Goal: Task Accomplishment & Management: Manage account settings

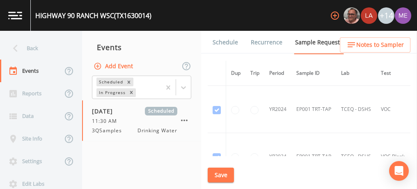
scroll to position [443, 207]
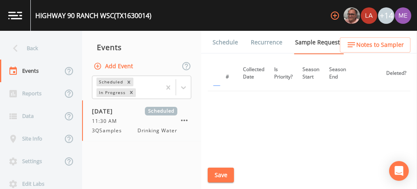
click at [219, 44] on link "Schedule" at bounding box center [225, 42] width 28 height 23
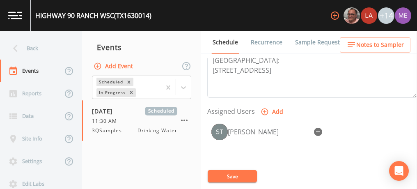
scroll to position [308, 0]
click at [319, 130] on icon "button" at bounding box center [318, 131] width 8 height 8
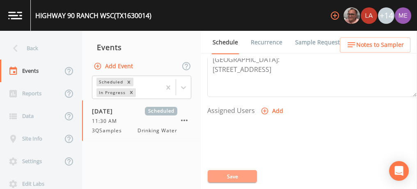
click at [233, 175] on button "Save" at bounding box center [232, 176] width 49 height 12
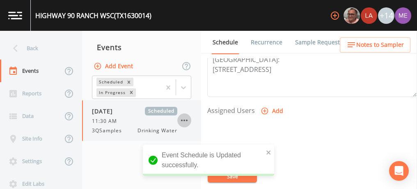
click at [183, 121] on icon "button" at bounding box center [184, 120] width 10 height 10
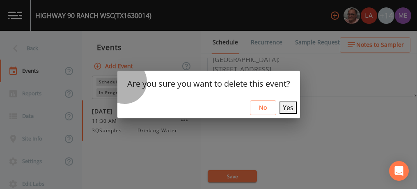
click at [279, 111] on button "Yes" at bounding box center [287, 107] width 17 height 12
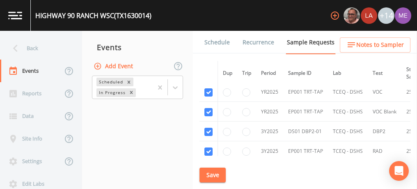
scroll to position [363, 0]
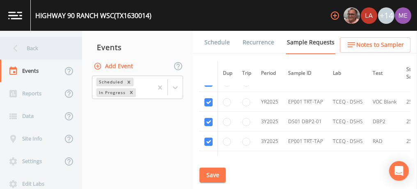
click at [30, 48] on div "Back" at bounding box center [37, 48] width 74 height 23
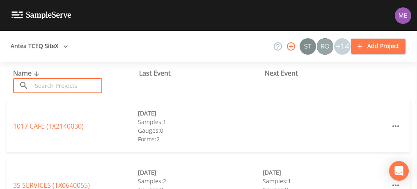
click at [60, 87] on input "text" at bounding box center [67, 85] width 70 height 15
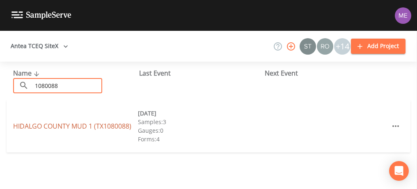
type input "1080088"
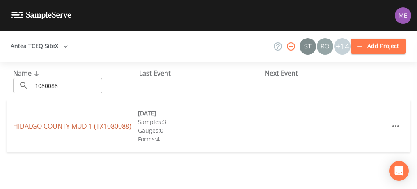
click at [73, 125] on link "HIDALGO COUNTY MUD 1 (TX1080088)" at bounding box center [72, 125] width 118 height 9
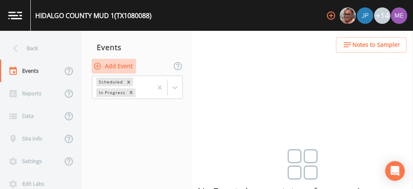
click at [123, 63] on button "Add Event" at bounding box center [114, 66] width 44 height 15
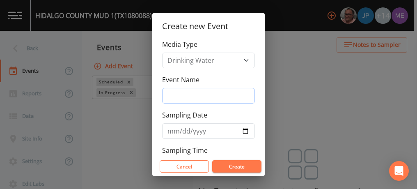
click at [169, 96] on input "Event Name" at bounding box center [208, 96] width 93 height 16
type input "3QSamples"
click at [176, 129] on input "Sampling Date" at bounding box center [208, 131] width 93 height 16
type input "2025-09-16"
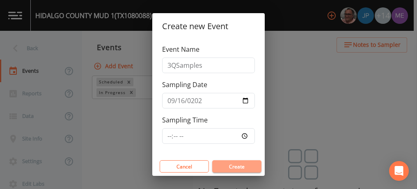
click at [229, 170] on button "Create" at bounding box center [236, 166] width 49 height 12
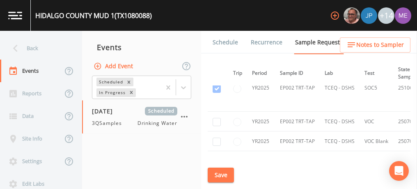
scroll to position [1012, 17]
click at [215, 119] on input "checkbox" at bounding box center [216, 122] width 8 height 8
checkbox input "true"
click at [217, 137] on input "checkbox" at bounding box center [216, 141] width 8 height 8
checkbox input "true"
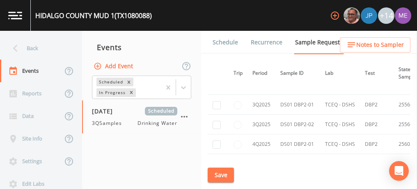
scroll to position [1445, 17]
click at [215, 101] on input "checkbox" at bounding box center [216, 105] width 8 height 8
checkbox input "true"
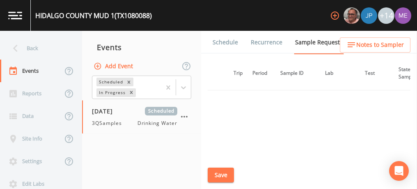
scroll to position [1228, 17]
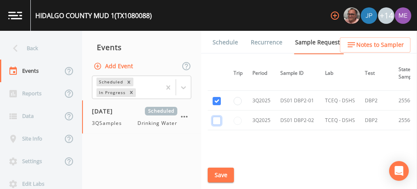
click at [215, 116] on input "checkbox" at bounding box center [216, 120] width 8 height 8
checkbox input "true"
click at [226, 175] on button "Save" at bounding box center [221, 174] width 26 height 15
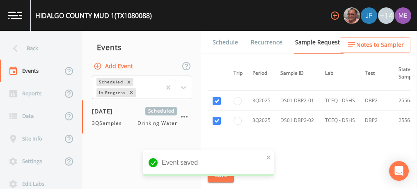
click at [225, 43] on link "Schedule" at bounding box center [225, 42] width 28 height 23
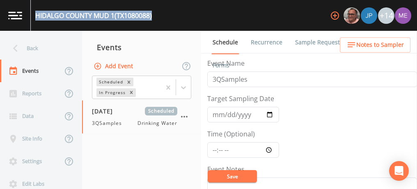
drag, startPoint x: 35, startPoint y: 16, endPoint x: 155, endPoint y: 27, distance: 120.7
click at [155, 27] on div "HIDALGO COUNTY MUD 1 (TX1080088) +14" at bounding box center [208, 15] width 417 height 31
copy div "HIDALGO COUNTY MUD 1 (TX1080088)"
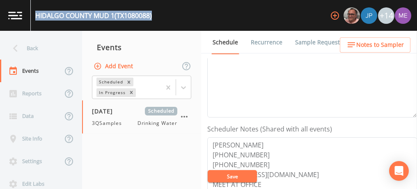
scroll to position [166, 0]
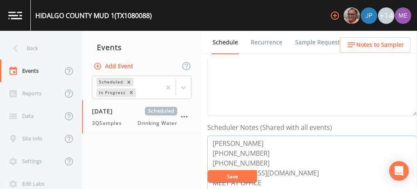
drag, startPoint x: 212, startPoint y: 140, endPoint x: 253, endPoint y: 158, distance: 45.6
click at [253, 158] on textarea "JEREMIAH MARTIN 956-585-2131 956-467-6197 hidalgomud@aol.com MEET AT OFFICE CAL…" at bounding box center [312, 187] width 210 height 104
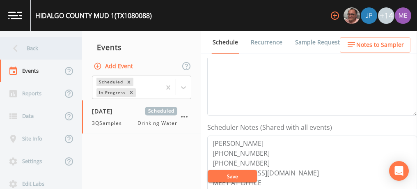
click at [32, 46] on div "Back" at bounding box center [37, 48] width 74 height 23
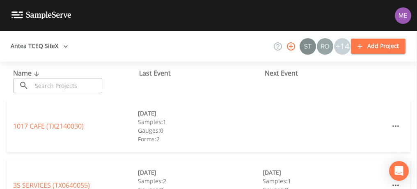
click at [62, 85] on input "text" at bounding box center [67, 85] width 70 height 15
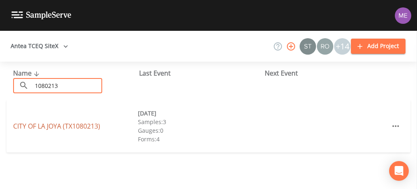
type input "1080213"
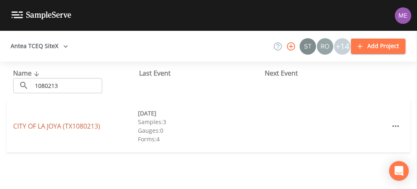
click at [62, 129] on link "CITY OF LA JOYA (TX1080213)" at bounding box center [56, 125] width 87 height 9
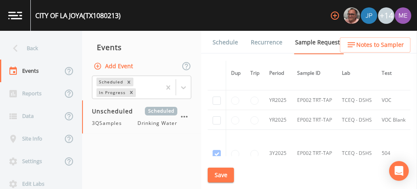
scroll to position [847, 0]
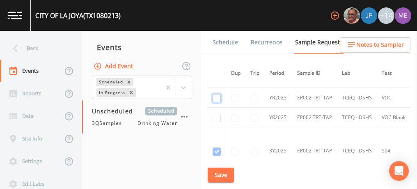
click at [214, 94] on input "checkbox" at bounding box center [216, 98] width 8 height 8
checkbox input "true"
click at [218, 114] on input "checkbox" at bounding box center [216, 118] width 8 height 8
checkbox input "true"
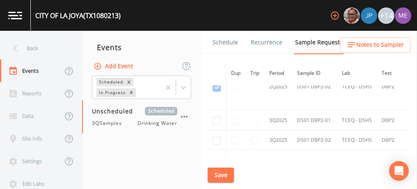
scroll to position [1242, 0]
click at [215, 116] on input "checkbox" at bounding box center [216, 120] width 8 height 8
checkbox input "true"
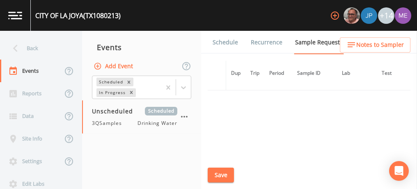
scroll to position [1054, 0]
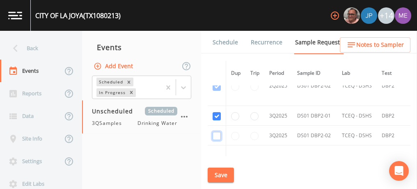
click at [215, 132] on input "checkbox" at bounding box center [216, 136] width 8 height 8
checkbox input "true"
click at [220, 175] on button "Save" at bounding box center [221, 174] width 26 height 15
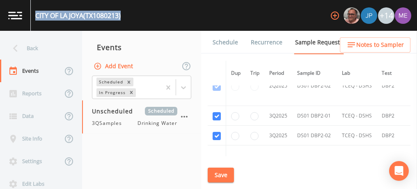
drag, startPoint x: 36, startPoint y: 14, endPoint x: 124, endPoint y: 20, distance: 88.8
click at [124, 20] on div "CITY OF LA JOYA (TX1080213) +14" at bounding box center [208, 15] width 417 height 31
copy div "CITY OF LA JOYA (TX1080213)"
click at [219, 42] on link "Schedule" at bounding box center [225, 42] width 28 height 23
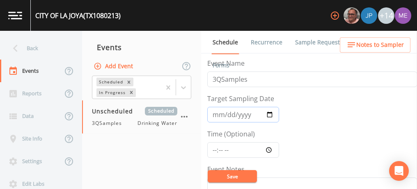
click at [217, 114] on input "Target Sampling Date" at bounding box center [243, 115] width 72 height 16
click at [227, 116] on input "251030-09-16" at bounding box center [243, 115] width 72 height 16
click at [240, 114] on input "251030-09-16" at bounding box center [243, 115] width 72 height 16
type input "2025-09-16"
click at [213, 149] on input "Time (Optional)" at bounding box center [243, 150] width 72 height 16
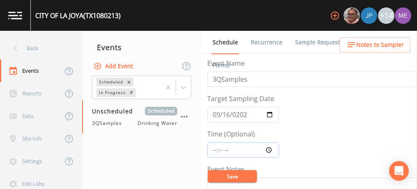
type input "10:30"
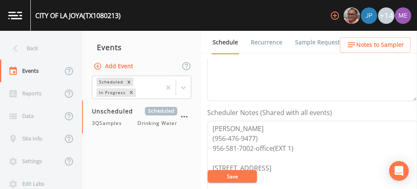
scroll to position [185, 0]
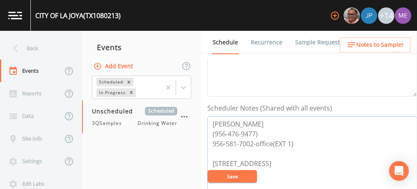
drag, startPoint x: 213, startPoint y: 122, endPoint x: 294, endPoint y: 142, distance: 83.2
click at [294, 142] on textarea "Pablo Vela (956-476-9477) 956-581-7002-office(EXT 1) 701 E. Expressway 83, La J…" at bounding box center [312, 168] width 210 height 104
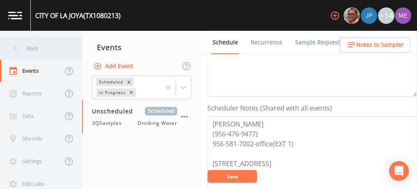
click at [37, 49] on div "Back" at bounding box center [37, 48] width 74 height 23
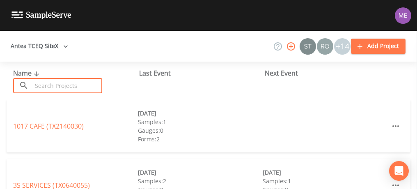
click at [60, 86] on input "text" at bounding box center [67, 85] width 70 height 15
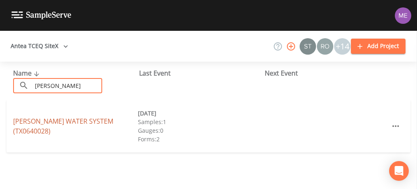
type input "brundage"
click at [63, 125] on link "BRUNDAGE WATER SYSTEM (TX0640028)" at bounding box center [63, 125] width 100 height 19
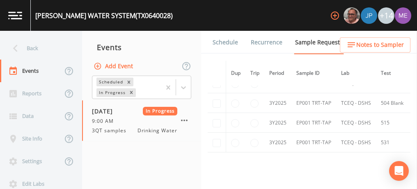
scroll to position [291, 0]
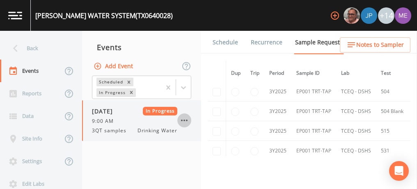
click at [183, 120] on icon "button" at bounding box center [184, 120] width 10 height 10
click at [233, 188] on div at bounding box center [208, 189] width 417 height 0
click at [233, 41] on link "Schedule" at bounding box center [225, 42] width 28 height 23
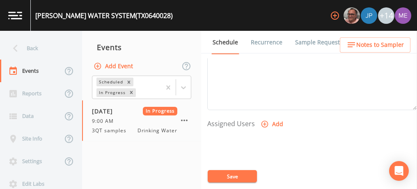
scroll to position [297, 0]
click at [266, 118] on icon "button" at bounding box center [264, 122] width 8 height 8
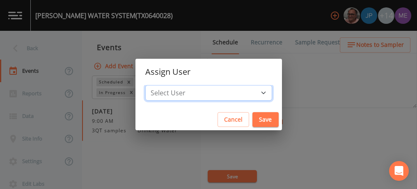
click at [251, 90] on select "Select User [PERSON_NAME] [PERSON_NAME] [PERSON_NAME] [PERSON_NAME] [PERSON_NAM…" at bounding box center [208, 93] width 127 height 16
select select "82fcd260-406f-4720-af66-0de7f1917f1c"
click at [158, 85] on select "Select User [PERSON_NAME] [PERSON_NAME] [PERSON_NAME] [PERSON_NAME] [PERSON_NAM…" at bounding box center [208, 93] width 127 height 16
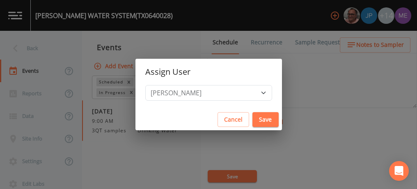
click at [254, 117] on button "Save" at bounding box center [265, 119] width 26 height 15
select select
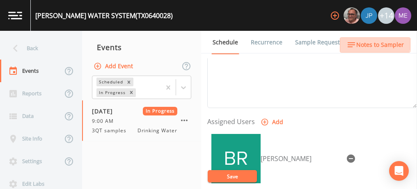
click at [370, 40] on span "Notes to Sampler" at bounding box center [380, 45] width 48 height 10
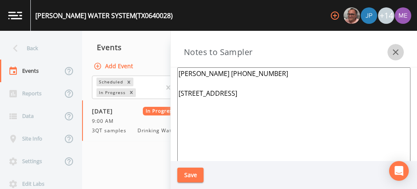
click at [396, 54] on icon "button" at bounding box center [395, 52] width 10 height 10
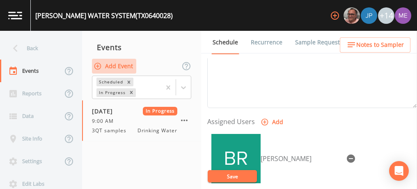
click at [118, 67] on button "Add Event" at bounding box center [114, 66] width 44 height 15
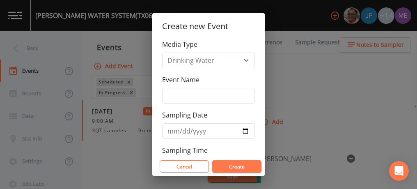
click at [294, 77] on div "Create new Event Media Type Drinking Water Event Name Sampling Date Sampling Ti…" at bounding box center [208, 94] width 417 height 189
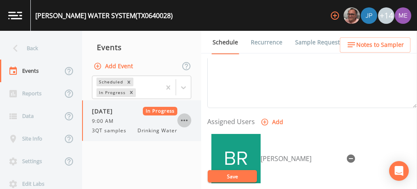
click at [186, 119] on icon "button" at bounding box center [184, 120] width 7 height 2
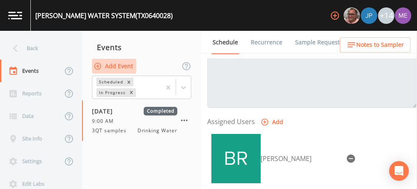
click at [120, 62] on button "Add Event" at bounding box center [114, 66] width 44 height 15
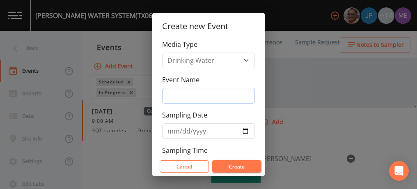
click at [171, 96] on input "Event Name" at bounding box center [208, 96] width 93 height 16
type input "3QSamples"
click at [173, 132] on input "Sampling Date" at bounding box center [208, 131] width 93 height 16
type input "[DATE]"
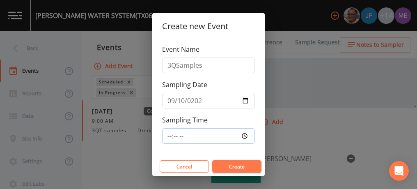
click at [170, 133] on input "Sampling Time" at bounding box center [208, 136] width 93 height 16
type input "11:00"
click at [223, 163] on button "Create" at bounding box center [236, 166] width 49 height 12
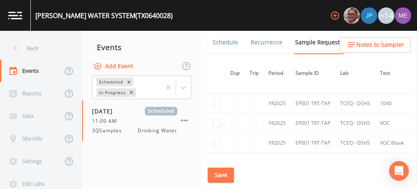
scroll to position [324, 0]
click at [218, 100] on input "checkbox" at bounding box center [216, 102] width 8 height 8
checkbox input "true"
click at [218, 122] on input "checkbox" at bounding box center [216, 122] width 8 height 8
checkbox input "true"
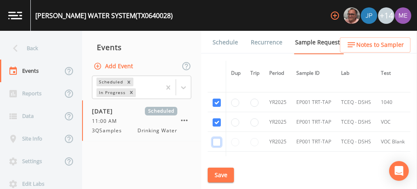
click at [218, 138] on input "checkbox" at bounding box center [216, 142] width 8 height 8
checkbox input "true"
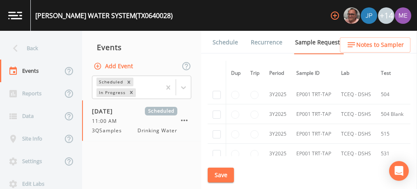
scroll to position [390, 0]
click at [215, 94] on input "checkbox" at bounding box center [216, 95] width 8 height 8
checkbox input "true"
click at [218, 113] on input "checkbox" at bounding box center [216, 114] width 8 height 8
checkbox input "true"
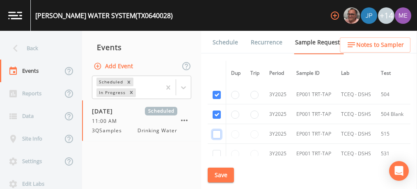
click at [217, 130] on input "checkbox" at bounding box center [216, 134] width 8 height 8
checkbox input "true"
click at [217, 150] on input "checkbox" at bounding box center [216, 154] width 8 height 8
checkbox input "true"
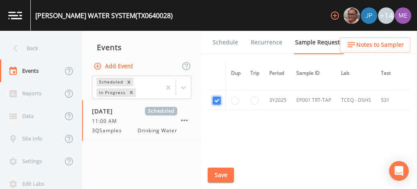
scroll to position [445, 0]
click at [224, 172] on button "Save" at bounding box center [221, 174] width 26 height 15
click at [221, 180] on button "Save" at bounding box center [221, 174] width 26 height 15
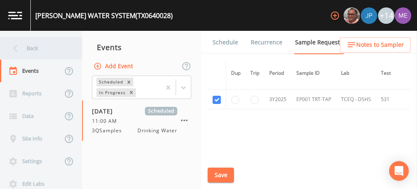
click at [32, 46] on div "Back" at bounding box center [37, 48] width 74 height 23
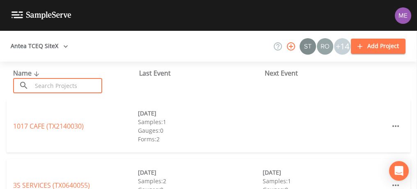
click at [56, 84] on input "text" at bounding box center [67, 85] width 70 height 15
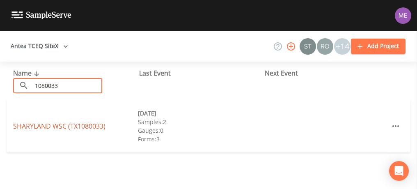
type input "1080033"
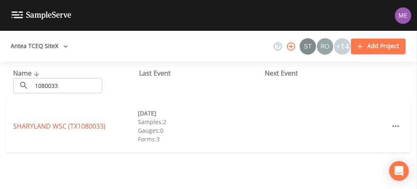
click at [56, 126] on link "SHARYLAND WSC (TX1080033)" at bounding box center [59, 125] width 92 height 9
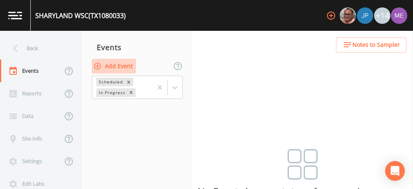
click at [112, 65] on button "Add Event" at bounding box center [114, 66] width 44 height 15
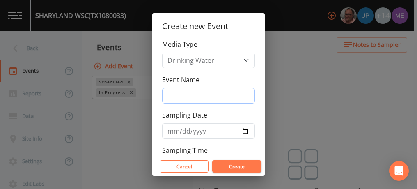
click at [171, 91] on input "Event Name" at bounding box center [208, 96] width 93 height 16
type input "3QSamples"
click at [175, 129] on input "Sampling Date" at bounding box center [208, 131] width 93 height 16
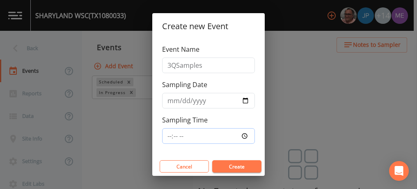
click at [169, 134] on input "Sampling Time" at bounding box center [208, 136] width 93 height 16
click at [170, 101] on input "2025-08-17" at bounding box center [208, 101] width 93 height 16
type input "2025-09-17"
click at [231, 169] on button "Create" at bounding box center [236, 166] width 49 height 12
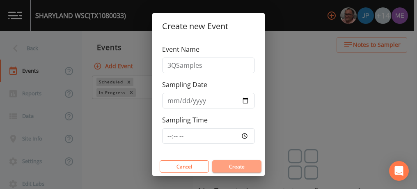
click at [221, 167] on button "Create" at bounding box center [236, 166] width 49 height 12
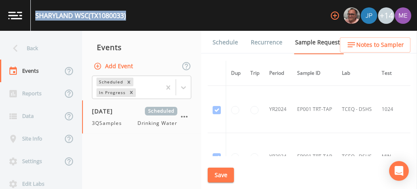
drag, startPoint x: 35, startPoint y: 14, endPoint x: 128, endPoint y: 13, distance: 92.3
click at [128, 13] on div "SHARYLAND WSC (TX1080033) +14" at bounding box center [208, 15] width 417 height 31
copy div "SHARYLAND WSC (TX1080033)"
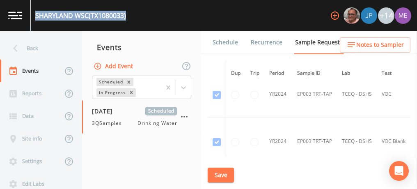
scroll to position [724, 0]
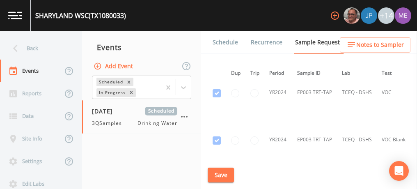
click at [301, 124] on td "EP003 TRT-TAP" at bounding box center [314, 139] width 45 height 47
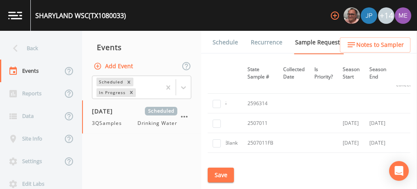
scroll to position [2551, 168]
click at [218, 119] on input "checkbox" at bounding box center [216, 123] width 8 height 8
checkbox input "true"
click at [217, 139] on input "checkbox" at bounding box center [216, 143] width 8 height 8
checkbox input "true"
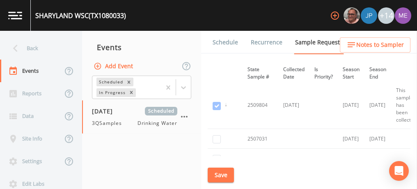
scroll to position [2690, 168]
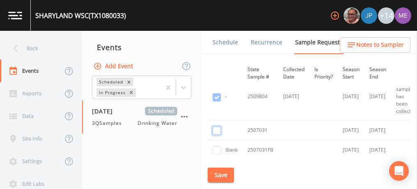
click at [218, 126] on input "checkbox" at bounding box center [216, 130] width 8 height 8
checkbox input "true"
click at [216, 146] on input "checkbox" at bounding box center [216, 150] width 8 height 8
checkbox input "true"
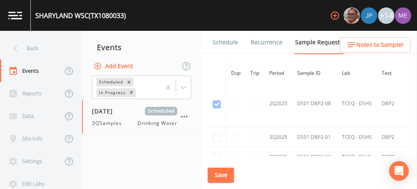
scroll to position [4464, 0]
click at [221, 127] on td at bounding box center [217, 137] width 18 height 20
click at [217, 133] on input "checkbox" at bounding box center [216, 137] width 8 height 8
checkbox input "true"
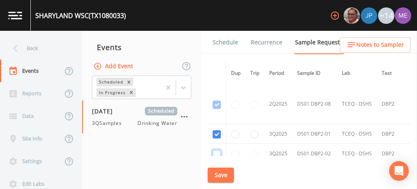
click at [217, 150] on input "checkbox" at bounding box center [216, 154] width 8 height 8
checkbox input "true"
click at [217, 169] on input "checkbox" at bounding box center [216, 173] width 8 height 8
checkbox input "true"
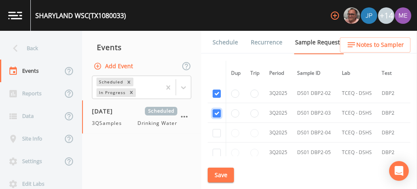
scroll to position [3917, 0]
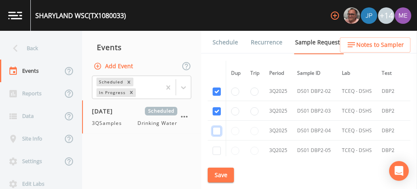
click at [217, 127] on input "checkbox" at bounding box center [216, 131] width 8 height 8
checkbox input "true"
click at [217, 146] on input "checkbox" at bounding box center [216, 150] width 8 height 8
checkbox input "true"
click at [217, 166] on input "checkbox" at bounding box center [216, 170] width 8 height 8
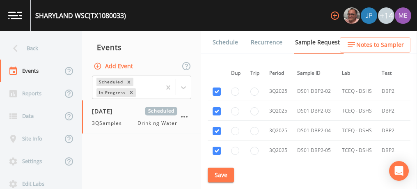
checkbox input "true"
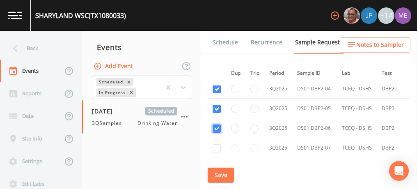
scroll to position [3984, 0]
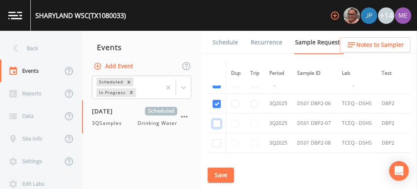
click at [215, 119] on input "checkbox" at bounding box center [216, 123] width 8 height 8
checkbox input "true"
click at [217, 139] on input "checkbox" at bounding box center [216, 143] width 8 height 8
checkbox input "true"
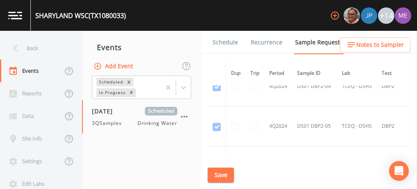
scroll to position [1770, 0]
click at [228, 175] on button "Save" at bounding box center [221, 174] width 26 height 15
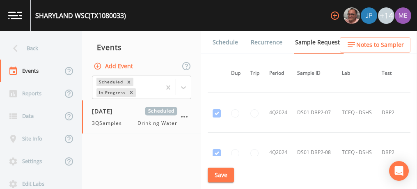
click at [222, 39] on link "Schedule" at bounding box center [225, 42] width 28 height 23
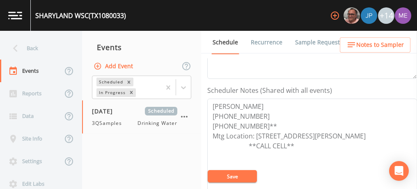
scroll to position [203, 0]
drag, startPoint x: 212, startPoint y: 103, endPoint x: 262, endPoint y: 121, distance: 52.8
click at [262, 121] on textarea "JOSE ENRIQUEZ 956-585-6081 956-378-8400** Mtg Location: 3907 E Main Ave, Alton …" at bounding box center [312, 150] width 210 height 104
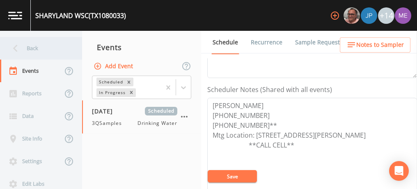
click at [30, 48] on div "Back" at bounding box center [37, 48] width 74 height 23
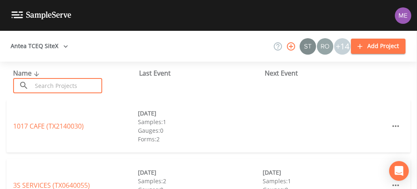
click at [44, 86] on input "text" at bounding box center [67, 85] width 70 height 15
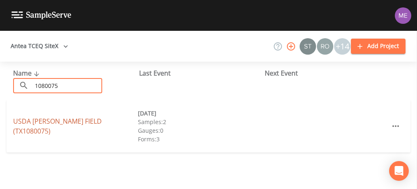
type input "1080075"
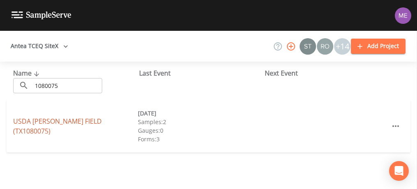
click at [102, 126] on link "USDA MOORE FIELD (TX1080075)" at bounding box center [57, 125] width 89 height 19
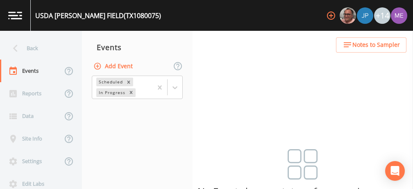
click at [115, 67] on button "Add Event" at bounding box center [114, 66] width 44 height 15
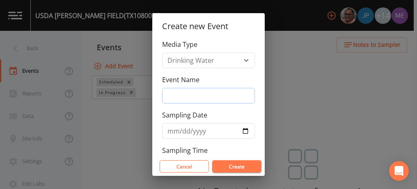
click at [172, 95] on input "Event Name" at bounding box center [208, 96] width 93 height 16
type input "3QSamples"
click at [174, 132] on input "Sampling Date" at bounding box center [208, 131] width 93 height 16
type input "2025-09-17"
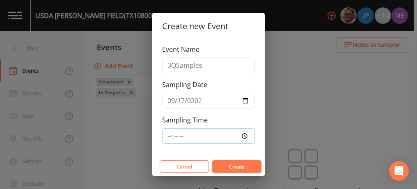
click at [168, 131] on input "Sampling Time" at bounding box center [208, 136] width 93 height 16
click at [230, 162] on button "Create" at bounding box center [236, 166] width 49 height 12
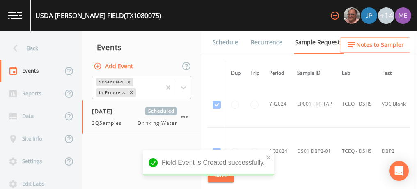
click at [291, 125] on td "YR2024" at bounding box center [278, 103] width 28 height 47
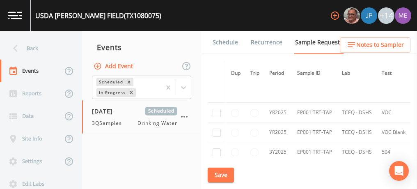
scroll to position [797, 0]
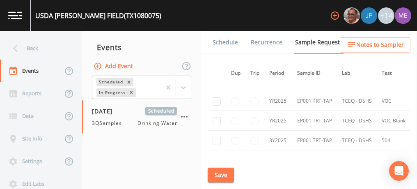
click at [291, 125] on td "YR2025" at bounding box center [278, 121] width 28 height 20
click at [217, 97] on input "checkbox" at bounding box center [216, 101] width 8 height 8
checkbox input "true"
click at [216, 117] on input "checkbox" at bounding box center [216, 121] width 8 height 8
checkbox input "true"
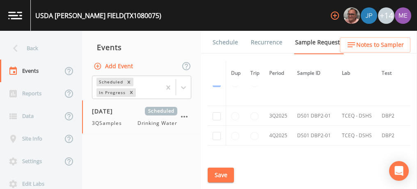
scroll to position [1094, 0]
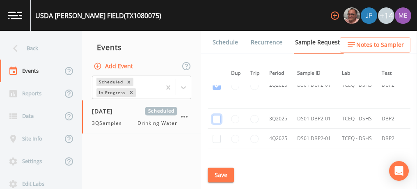
click at [215, 115] on input "checkbox" at bounding box center [216, 119] width 8 height 8
checkbox input "true"
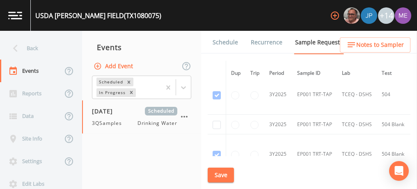
scroll to position [746, 0]
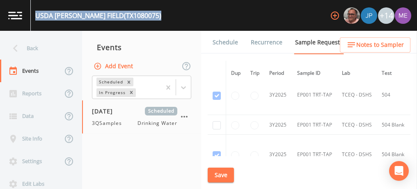
drag, startPoint x: 36, startPoint y: 14, endPoint x: 137, endPoint y: 19, distance: 101.4
click at [137, 19] on div "USDA MOORE FIELD (TX1080075) +14" at bounding box center [208, 15] width 417 height 31
copy div "USDA MOORE FIELD (TX1080075)"
click at [229, 43] on link "Schedule" at bounding box center [225, 42] width 28 height 23
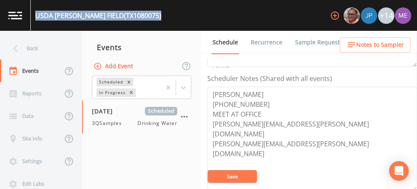
scroll to position [222, 0]
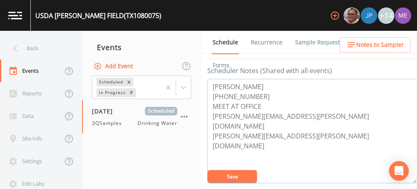
drag, startPoint x: 211, startPoint y: 84, endPoint x: 253, endPoint y: 96, distance: 44.0
click at [253, 96] on textarea "JOSE L CABELLO 956-530-7294 MEET AT OFFICE hector.u.gomez@usda.gov Jose.L.Cabel…" at bounding box center [312, 131] width 210 height 104
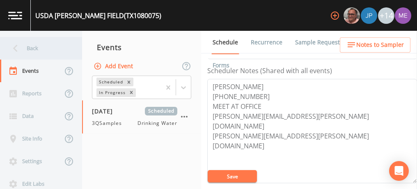
click at [35, 50] on div "Back" at bounding box center [37, 48] width 74 height 23
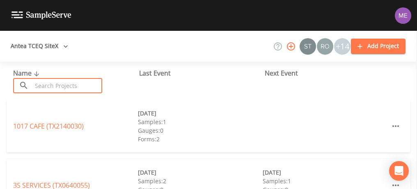
click at [61, 87] on input "text" at bounding box center [67, 85] width 70 height 15
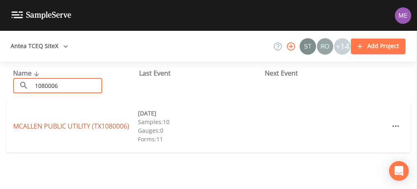
type input "1080006"
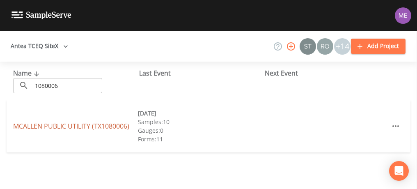
click at [71, 125] on link "MCALLEN PUBLIC UTILITY (TX1080006)" at bounding box center [71, 125] width 116 height 9
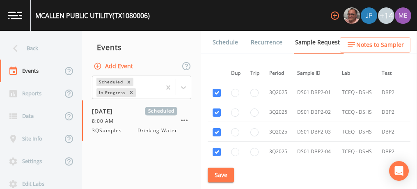
scroll to position [3445, 0]
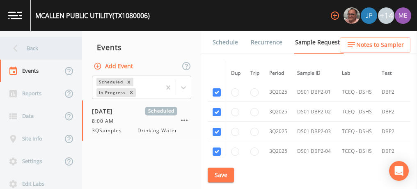
click at [37, 49] on div "Back" at bounding box center [37, 48] width 74 height 23
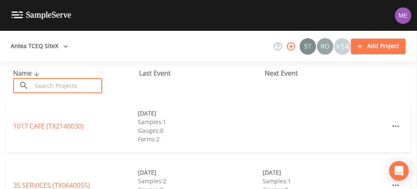
click at [55, 82] on input "text" at bounding box center [67, 85] width 70 height 15
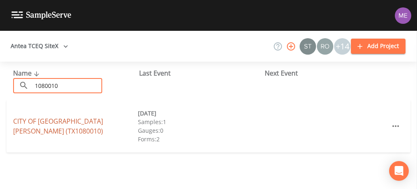
type input "1080010"
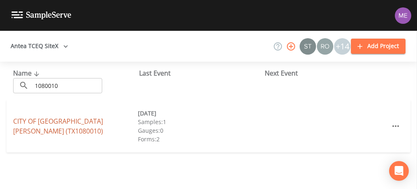
click at [57, 125] on link "CITY OF SAN JUAN (TX1080010)" at bounding box center [58, 125] width 90 height 19
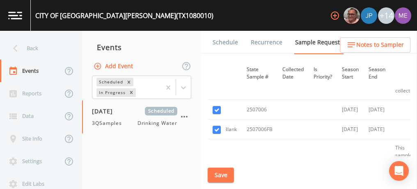
scroll to position [1496, 169]
click at [231, 176] on button "Save" at bounding box center [221, 174] width 26 height 15
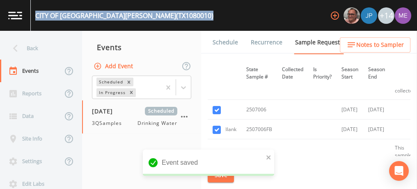
drag, startPoint x: 36, startPoint y: 16, endPoint x: 132, endPoint y: 16, distance: 96.0
click at [132, 16] on div "CITY OF SAN JUAN (TX1080010) +14" at bounding box center [208, 15] width 417 height 31
copy div "CITY OF SAN JUAN (TX1080010)"
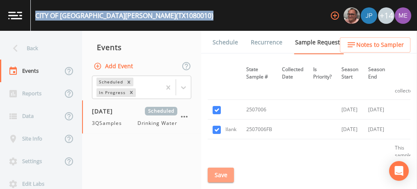
click at [229, 171] on button "Save" at bounding box center [221, 174] width 26 height 15
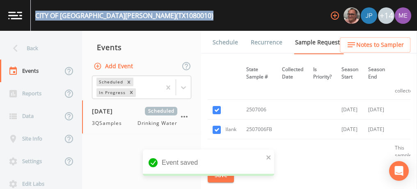
click at [224, 42] on link "Schedule" at bounding box center [225, 42] width 28 height 23
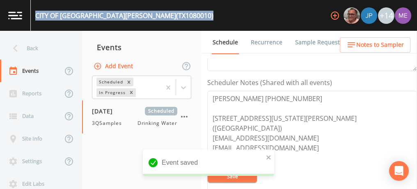
scroll to position [211, 0]
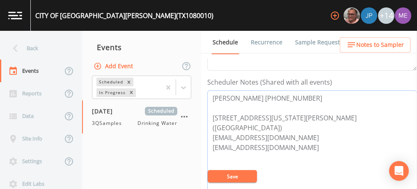
drag, startPoint x: 212, startPoint y: 98, endPoint x: 312, endPoint y: 100, distance: 99.7
click at [312, 100] on textarea "Alfredo Deleon 956-778-9581 512 S. Nebraska, San Juan 78589 (City Hall) adeleon…" at bounding box center [312, 142] width 210 height 104
click at [301, 41] on link "Sample Requests" at bounding box center [319, 42] width 50 height 23
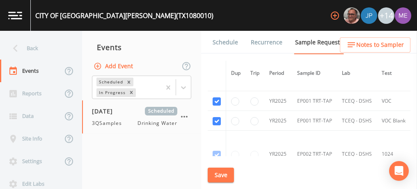
scroll to position [1503, 0]
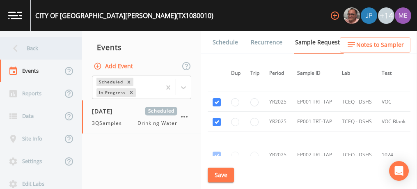
click at [30, 50] on div "Back" at bounding box center [37, 48] width 74 height 23
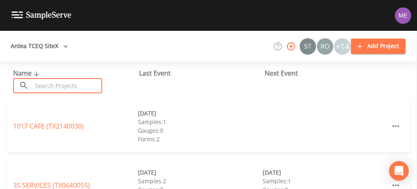
click at [36, 82] on input "text" at bounding box center [67, 85] width 70 height 15
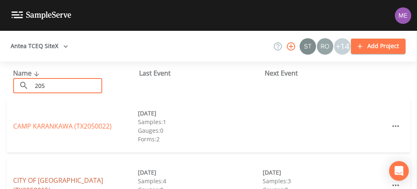
type input "205"
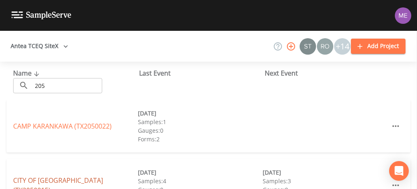
click at [44, 183] on link "CITY OF ARANSAS PASS (TX2050015)" at bounding box center [58, 185] width 90 height 19
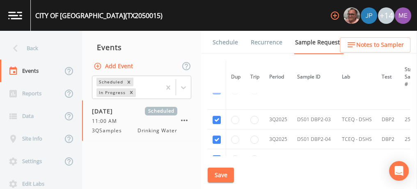
scroll to position [796, 0]
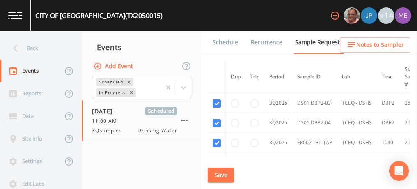
click at [225, 43] on link "Schedule" at bounding box center [225, 42] width 28 height 23
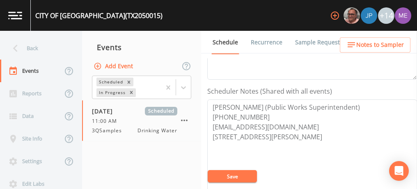
scroll to position [204, 0]
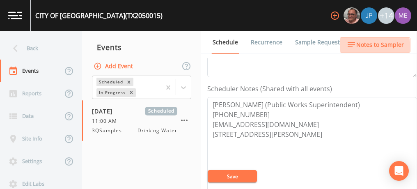
click at [366, 48] on span "Notes to Sampler" at bounding box center [380, 45] width 48 height 10
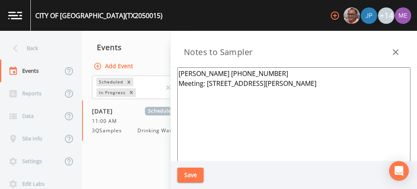
click at [301, 73] on textarea "Jeff Burkhead 361-758-3111 ext#3122 Meeting: 601 N AVE A, DEMORY 78336" at bounding box center [293, 166] width 233 height 199
type textarea "Lori Bryan 361-758-3111 361-739-5775 cell Meeting: 601 N AVE A, DEMORY 78336"
click at [198, 178] on button "Save" at bounding box center [190, 174] width 26 height 15
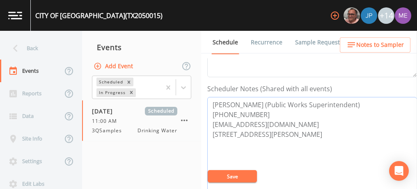
click at [212, 102] on textarea "Jeff Burkhead (Public Works Superintendent) 361-758-3111 ext#3122 jburkhead@apt…" at bounding box center [312, 149] width 210 height 104
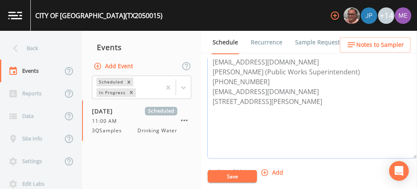
scroll to position [296, 0]
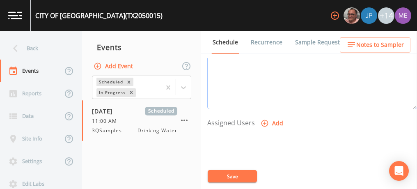
type textarea "lbryan@aptx.gov Jeff Burkhead (Public Works Superintendent) 361-758-3111 ext#31…"
click at [265, 120] on icon "button" at bounding box center [264, 123] width 8 height 8
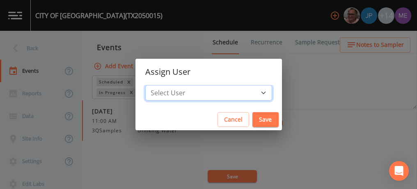
click at [252, 94] on select "Select User Mike Franklin Joshua gere Paul Lauren Saenz David Weber Zachary Eva…" at bounding box center [208, 93] width 127 height 16
select select "0c4ac92a-2052-4971-af99-d49bdd27a7b1"
click at [158, 85] on select "Select User Mike Franklin Joshua gere Paul Lauren Saenz David Weber Zachary Eva…" at bounding box center [208, 93] width 127 height 16
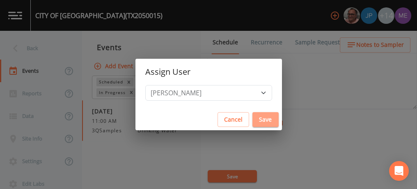
click at [255, 116] on button "Save" at bounding box center [265, 119] width 26 height 15
select select
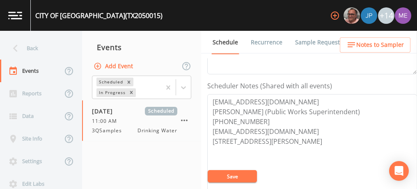
scroll to position [207, 0]
click at [211, 96] on textarea "lbryan@aptx.gov Jeff Burkhead (Public Works Superintendent) 361-758-3111 ext#31…" at bounding box center [312, 146] width 210 height 104
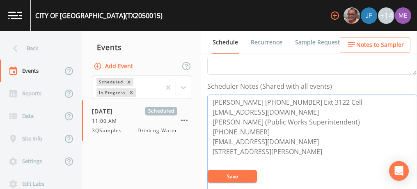
type textarea "Lori Bryan 361-758-3111 Ext 3122 Cell lbryan@aptx.gov Jeff Burkhead (Public Wor…"
click at [245, 178] on button "Save" at bounding box center [232, 176] width 49 height 12
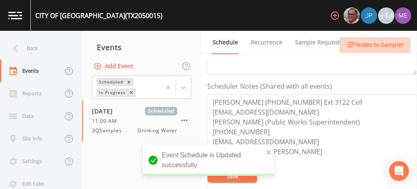
click at [384, 40] on span "Notes to Sampler" at bounding box center [380, 45] width 48 height 10
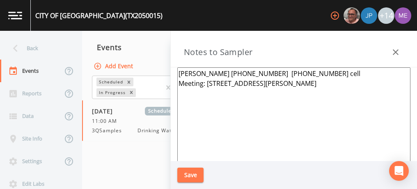
drag, startPoint x: 257, startPoint y: 72, endPoint x: 298, endPoint y: 73, distance: 41.0
click at [298, 73] on textarea "Lori Bryan 361-758-3111 361-739-5775 cell Meeting: 601 N AVE A, DEMORY 78336" at bounding box center [293, 166] width 233 height 199
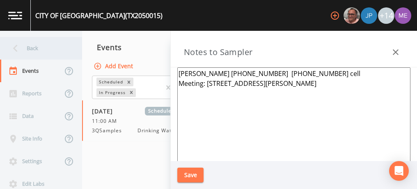
click at [33, 45] on div "Back" at bounding box center [37, 48] width 74 height 23
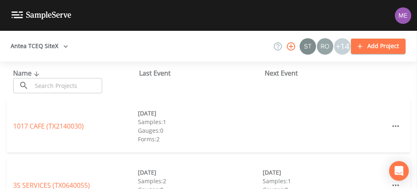
click at [53, 88] on input "text" at bounding box center [67, 85] width 70 height 15
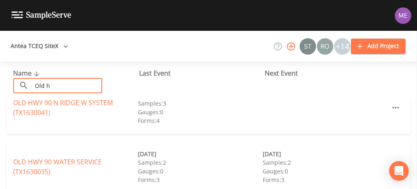
scroll to position [29, 0]
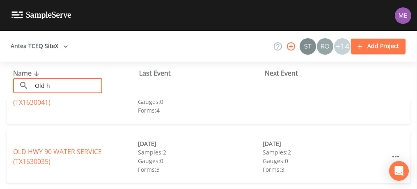
type input "Old h"
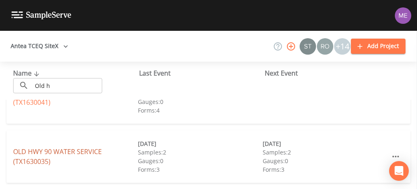
click at [57, 148] on link "OLD HWY 90 WATER SERVICE (TX1630035)" at bounding box center [57, 156] width 89 height 19
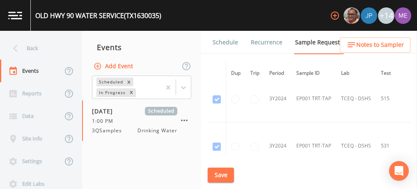
scroll to position [294, 0]
click at [224, 41] on link "Schedule" at bounding box center [225, 42] width 28 height 23
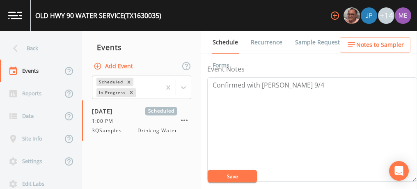
scroll to position [100, 0]
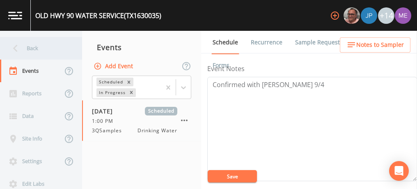
click at [28, 47] on div "Back" at bounding box center [37, 48] width 74 height 23
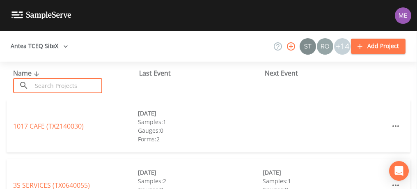
click at [50, 85] on input "text" at bounding box center [67, 85] width 70 height 15
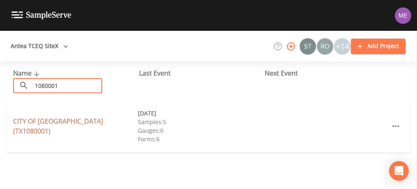
type input "1080001"
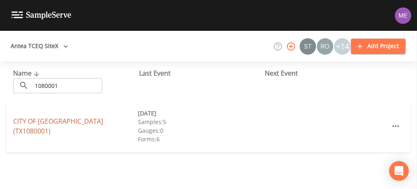
click at [59, 126] on link "CITY OF ALAMO (TX1080001)" at bounding box center [58, 125] width 90 height 19
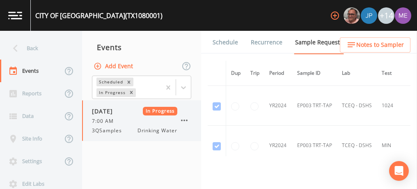
click at [183, 121] on icon "button" at bounding box center [184, 120] width 10 height 10
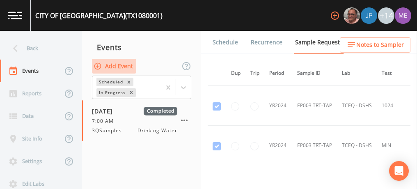
click at [125, 69] on button "Add Event" at bounding box center [114, 66] width 44 height 15
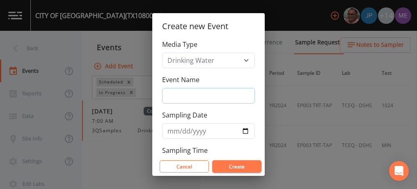
click at [178, 95] on input "Event Name" at bounding box center [208, 96] width 93 height 16
type input "3QSamples"
click at [170, 132] on input "Sampling Date" at bounding box center [208, 131] width 93 height 16
type input "[DATE]"
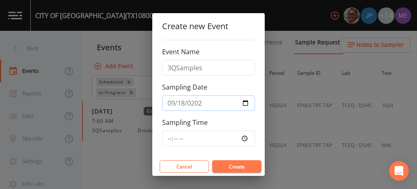
scroll to position [30, 0]
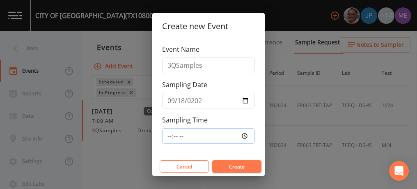
click at [169, 132] on input "Sampling Time" at bounding box center [208, 136] width 93 height 16
type input "09:00"
click at [229, 164] on button "Create" at bounding box center [236, 166] width 49 height 12
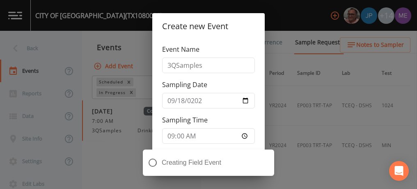
click at [34, 14] on div "Create new Event Media Type Drinking Water Event Name 3QSamples Sampling Date 2…" at bounding box center [208, 94] width 417 height 189
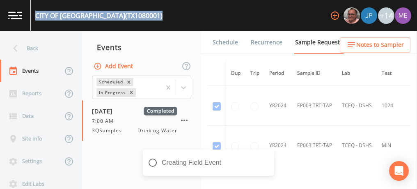
drag, startPoint x: 36, startPoint y: 15, endPoint x: 131, endPoint y: 19, distance: 94.9
click at [131, 19] on div "CITY OF ALAMO (TX1080001) +14" at bounding box center [208, 15] width 417 height 31
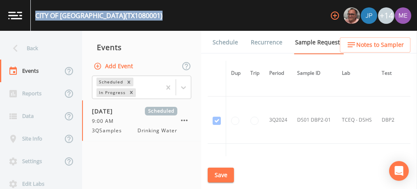
scroll to position [651, 0]
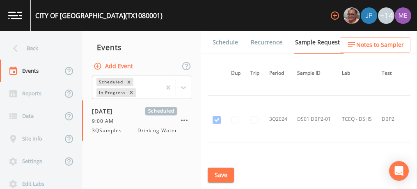
click at [295, 98] on td "DS01 DBP2-01" at bounding box center [314, 119] width 45 height 47
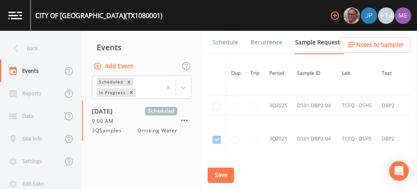
scroll to position [2078, 0]
click at [215, 101] on input "checkbox" at bounding box center [216, 105] width 8 height 8
checkbox input "true"
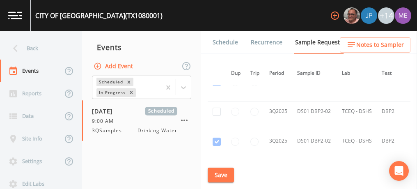
scroll to position [1654, 0]
click at [217, 109] on input "checkbox" at bounding box center [216, 113] width 8 height 8
checkbox input "true"
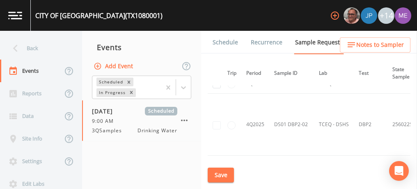
scroll to position [1843, 5]
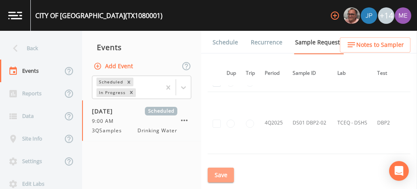
click at [226, 171] on button "Save" at bounding box center [221, 174] width 26 height 15
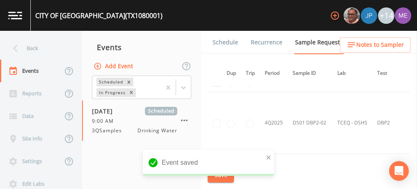
click at [228, 42] on link "Schedule" at bounding box center [225, 42] width 28 height 23
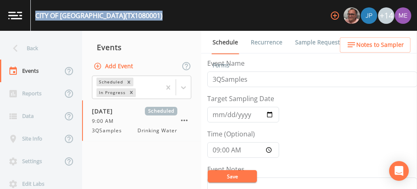
drag, startPoint x: 35, startPoint y: 11, endPoint x: 123, endPoint y: 17, distance: 88.4
click at [123, 17] on div "CITY OF ALAMO (TX1080001) +14" at bounding box center [208, 15] width 417 height 31
copy div "CITY OF ALAMO (TX1080001)"
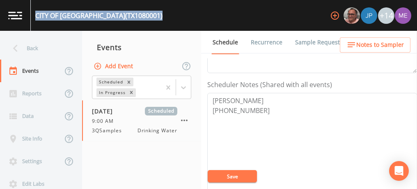
scroll to position [213, 0]
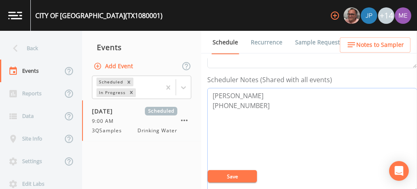
drag, startPoint x: 212, startPoint y: 91, endPoint x: 256, endPoint y: 103, distance: 44.5
click at [256, 103] on textarea "Tony Carrillo 956-787-2232" at bounding box center [312, 140] width 210 height 104
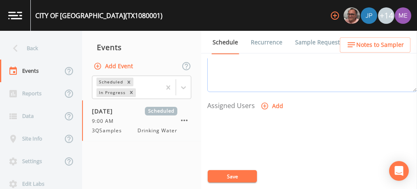
scroll to position [315, 0]
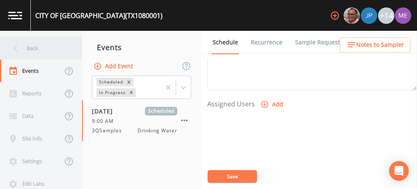
click at [36, 47] on div "Back" at bounding box center [37, 48] width 74 height 23
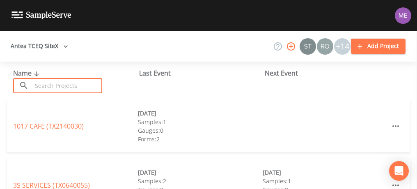
click at [55, 82] on input "text" at bounding box center [67, 85] width 70 height 15
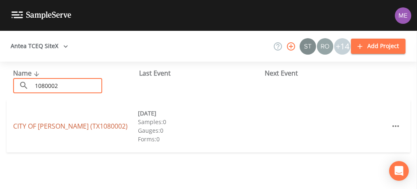
type input "1080002"
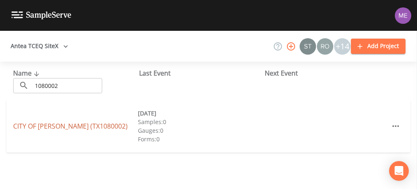
click at [53, 124] on link "CITY OF DONNA (TX1080002)" at bounding box center [70, 125] width 114 height 9
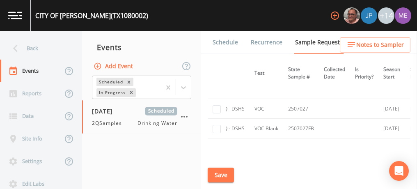
scroll to position [1213, 0]
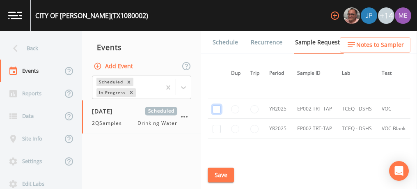
click at [217, 105] on input "checkbox" at bounding box center [216, 109] width 8 height 8
checkbox input "true"
click at [217, 125] on input "checkbox" at bounding box center [216, 129] width 8 height 8
checkbox input "true"
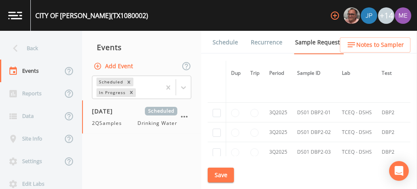
scroll to position [1816, 0]
click at [214, 107] on input "checkbox" at bounding box center [216, 111] width 8 height 8
checkbox input "true"
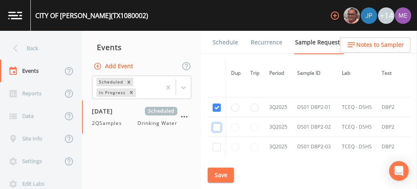
click at [216, 123] on input "checkbox" at bounding box center [216, 127] width 8 height 8
checkbox input "true"
click at [217, 143] on input "checkbox" at bounding box center [216, 147] width 8 height 8
checkbox input "true"
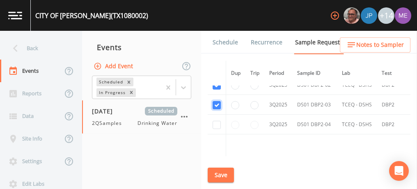
scroll to position [1589, 0]
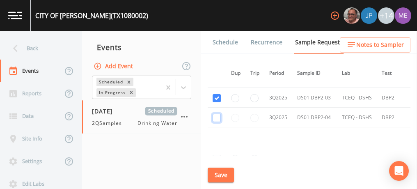
click at [217, 114] on input "checkbox" at bounding box center [216, 118] width 8 height 8
checkbox input "true"
click at [223, 173] on button "Save" at bounding box center [221, 174] width 26 height 15
click at [223, 178] on button "Save" at bounding box center [221, 174] width 26 height 15
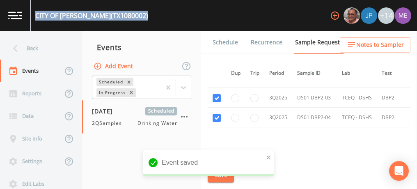
drag, startPoint x: 35, startPoint y: 14, endPoint x: 124, endPoint y: 15, distance: 89.4
click at [124, 15] on div "CITY OF DONNA (TX1080002) +14" at bounding box center [208, 15] width 417 height 31
copy div "CITY OF DONNA (TX1080002)"
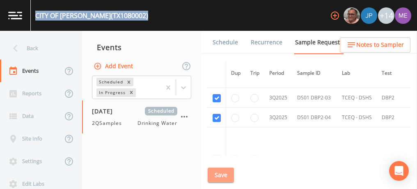
click at [229, 174] on button "Save" at bounding box center [221, 174] width 26 height 15
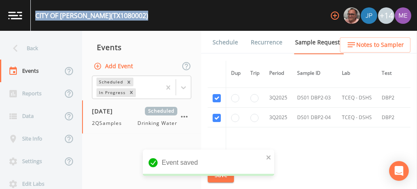
click at [220, 40] on link "Schedule" at bounding box center [225, 42] width 28 height 23
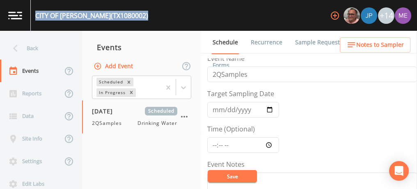
scroll to position [5, 0]
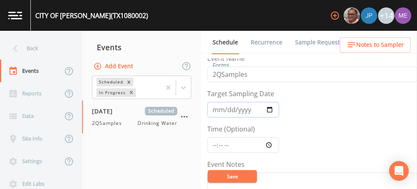
click at [217, 110] on input "2025-06-12" at bounding box center [243, 110] width 72 height 16
type input "[DATE]"
click at [213, 141] on input "Time (Optional)" at bounding box center [243, 145] width 72 height 16
type input "10:00"
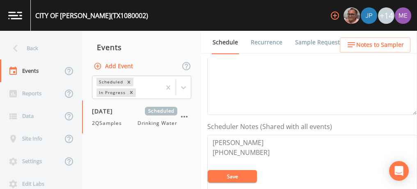
scroll to position [168, 0]
drag, startPoint x: 211, startPoint y: 136, endPoint x: 253, endPoint y: 148, distance: 43.1
click at [253, 148] on textarea "ROBERT MARQUEZ 956-464-8729" at bounding box center [312, 185] width 210 height 104
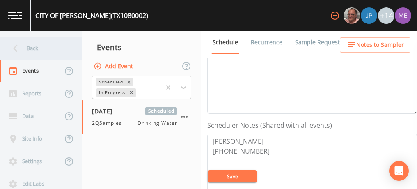
click at [34, 47] on div "Back" at bounding box center [37, 48] width 74 height 23
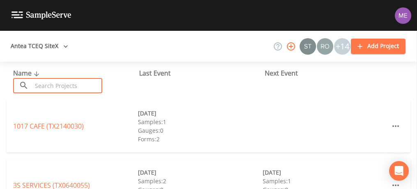
click at [46, 84] on input "text" at bounding box center [67, 85] width 70 height 15
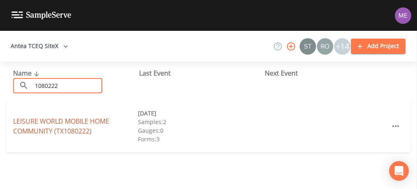
type input "1080222"
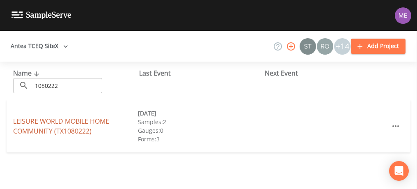
click at [62, 122] on link "LEISURE WORLD MOBILE HOME COMMUNITY (TX1080222)" at bounding box center [61, 125] width 96 height 19
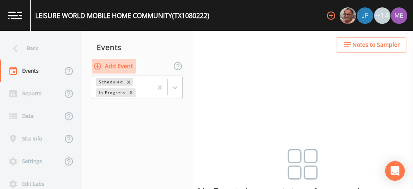
click at [119, 67] on button "Add Event" at bounding box center [114, 66] width 44 height 15
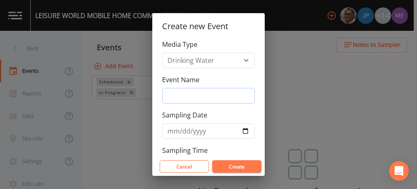
click at [169, 95] on input "Event Name" at bounding box center [208, 96] width 93 height 16
type input "3QSamples"
click at [176, 128] on input "Sampling Date" at bounding box center [208, 131] width 93 height 16
type input "[DATE]"
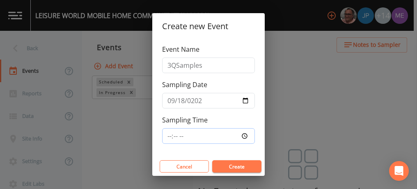
click at [169, 137] on input "Sampling Time" at bounding box center [208, 136] width 93 height 16
type input "12:30"
click at [231, 168] on button "Create" at bounding box center [236, 166] width 49 height 12
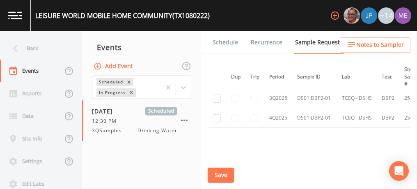
scroll to position [384, 0]
click at [215, 95] on input "checkbox" at bounding box center [216, 96] width 8 height 8
checkbox input "true"
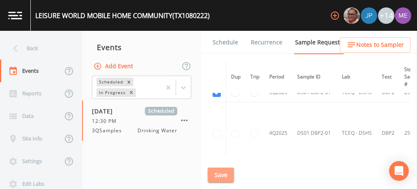
click at [229, 178] on button "Save" at bounding box center [221, 174] width 26 height 15
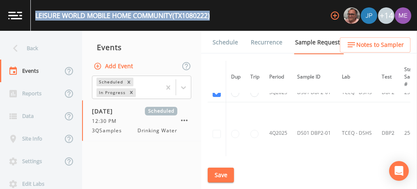
drag, startPoint x: 35, startPoint y: 15, endPoint x: 215, endPoint y: 11, distance: 179.3
click at [215, 11] on div "LEISURE WORLD MOBILE HOME COMMUNITY (TX1080222) +14" at bounding box center [208, 15] width 417 height 31
copy div "LEISURE WORLD MOBILE HOME COMMUNITY (TX1080222)"
click at [220, 43] on link "Schedule" at bounding box center [225, 42] width 28 height 23
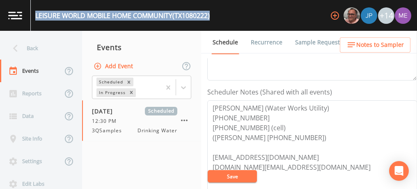
scroll to position [208, 0]
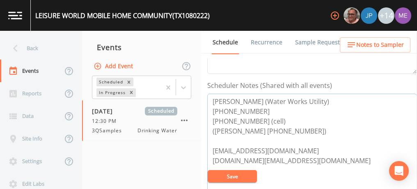
drag, startPoint x: 213, startPoint y: 101, endPoint x: 322, endPoint y: 132, distance: 113.1
click at [322, 132] on textarea "Damon Brown (Water Works Utility) 956-968-8412 936-718-1100 (cell) (Hector Gome…" at bounding box center [312, 146] width 210 height 104
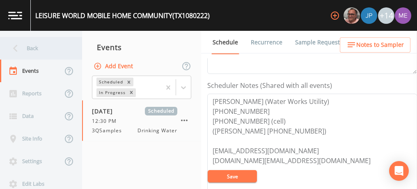
click at [34, 50] on div "Back" at bounding box center [37, 48] width 74 height 23
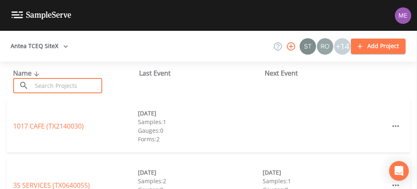
click at [45, 90] on input "text" at bounding box center [67, 85] width 70 height 15
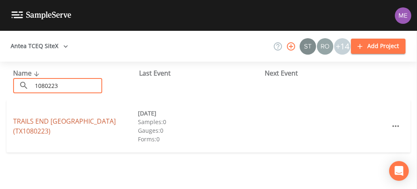
type input "1080223"
click at [75, 122] on link "TRAILS END MOBILE HOME PARK (TX1080223)" at bounding box center [64, 125] width 103 height 19
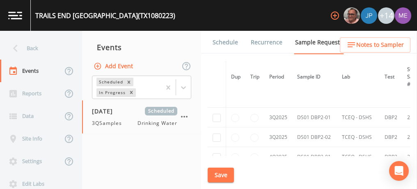
scroll to position [694, 0]
click at [215, 113] on input "checkbox" at bounding box center [216, 117] width 8 height 8
checkbox input "true"
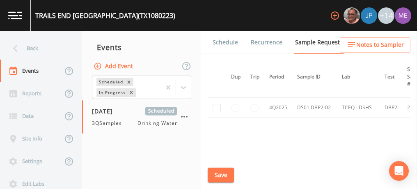
scroll to position [586, 0]
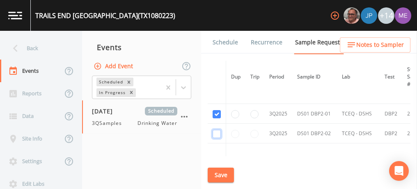
click at [219, 132] on input "checkbox" at bounding box center [216, 134] width 8 height 8
checkbox input "true"
click at [225, 172] on button "Save" at bounding box center [221, 174] width 26 height 15
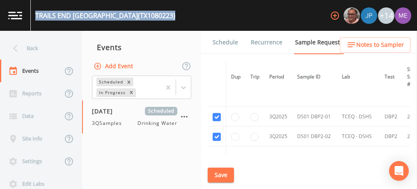
drag, startPoint x: 36, startPoint y: 14, endPoint x: 176, endPoint y: 18, distance: 140.4
click at [176, 18] on div "TRAILS END MOBILE HOME PARK (TX1080223) +14" at bounding box center [208, 15] width 417 height 31
copy div "TRAILS END MOBILE HOME PARK (TX1080223)"
click at [229, 173] on button "Save" at bounding box center [221, 174] width 26 height 15
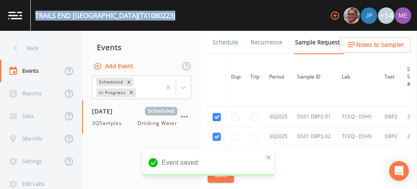
click at [232, 44] on link "Schedule" at bounding box center [225, 42] width 28 height 23
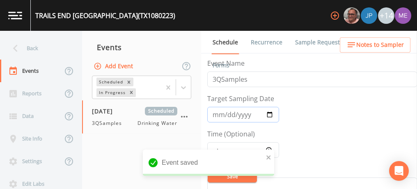
click at [215, 116] on input "2025-07-21" at bounding box center [243, 115] width 72 height 16
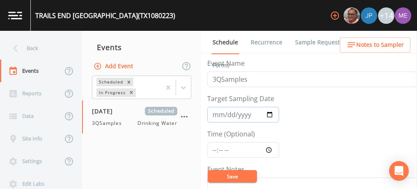
type input "[DATE]"
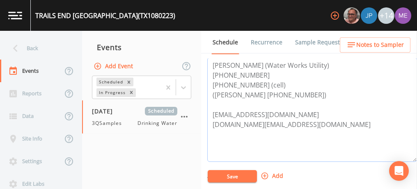
scroll to position [243, 0]
drag, startPoint x: 212, startPoint y: 61, endPoint x: 306, endPoint y: 93, distance: 99.0
click at [306, 93] on textarea "[PERSON_NAME] (Water Works Utility) [PHONE_NUMBER] [PHONE_NUMBER] (cell) ([PERS…" at bounding box center [312, 110] width 210 height 104
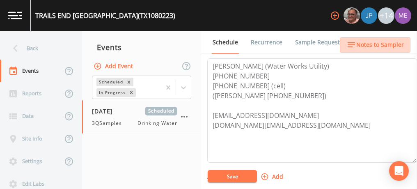
click at [395, 45] on span "Notes to Sampler" at bounding box center [380, 45] width 48 height 10
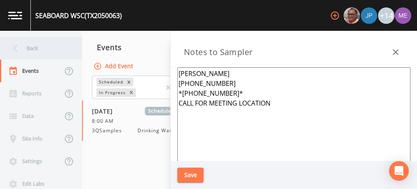
scroll to position [94, 0]
click at [37, 48] on div "Back" at bounding box center [37, 48] width 74 height 23
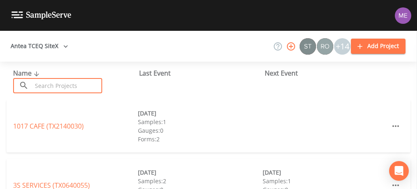
click at [81, 85] on input "text" at bounding box center [67, 85] width 70 height 15
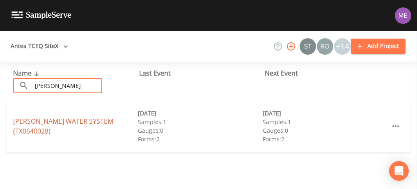
type input "[PERSON_NAME]"
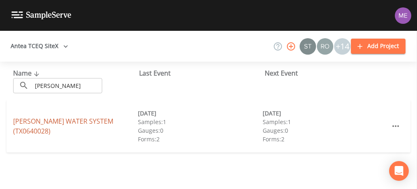
click at [91, 125] on link "[PERSON_NAME] WATER SYSTEM (TX0640028)" at bounding box center [63, 125] width 100 height 19
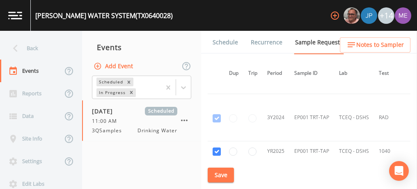
scroll to position [276, 2]
click at [219, 42] on link "Schedule" at bounding box center [225, 42] width 28 height 23
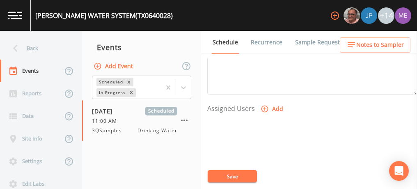
scroll to position [312, 0]
click at [263, 103] on icon "button" at bounding box center [264, 107] width 8 height 8
select select "82fcd260-406f-4720-af66-0de7f1917f1c"
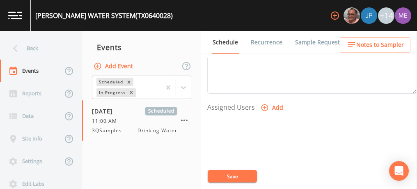
select select
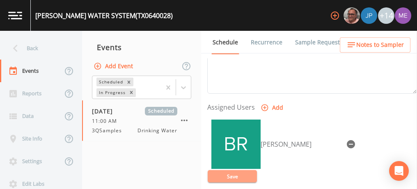
click at [235, 179] on button "Save" at bounding box center [232, 176] width 49 height 12
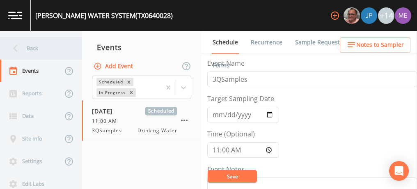
scroll to position [312, 0]
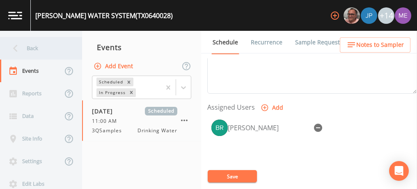
click at [34, 48] on div "Back" at bounding box center [37, 48] width 74 height 23
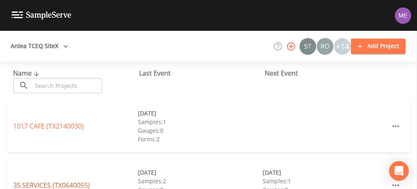
click at [49, 183] on link "3S SERVICES (TX0640055)" at bounding box center [51, 184] width 77 height 9
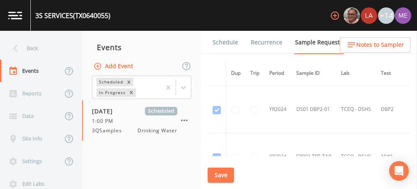
click at [231, 54] on link "Forms" at bounding box center [220, 65] width 19 height 23
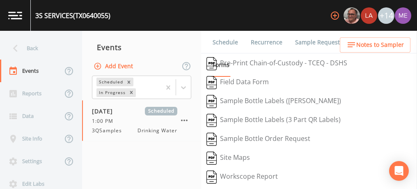
scroll to position [105, 0]
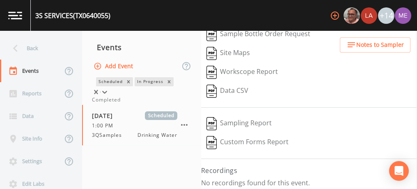
click at [109, 89] on icon at bounding box center [104, 92] width 8 height 8
click at [176, 103] on div "Completed" at bounding box center [141, 99] width 99 height 7
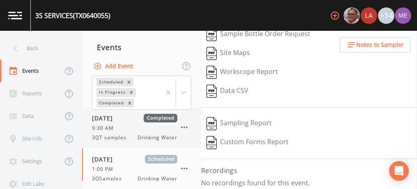
click at [150, 131] on div "9:30 AM" at bounding box center [134, 127] width 85 height 7
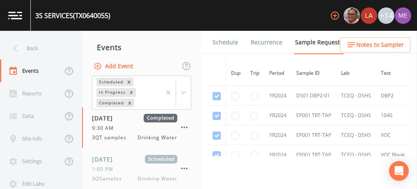
click at [231, 54] on link "Forms" at bounding box center [220, 65] width 19 height 23
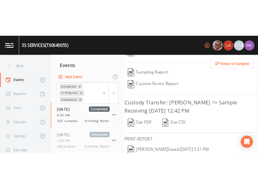
scroll to position [196, 0]
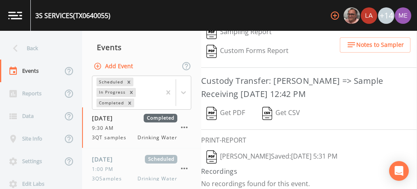
click at [229, 155] on button "Brandon Fox  Saved: September 5, 2024 5:31 PM" at bounding box center [272, 156] width 142 height 19
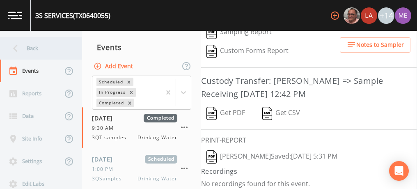
click at [33, 48] on div "Back" at bounding box center [37, 48] width 74 height 23
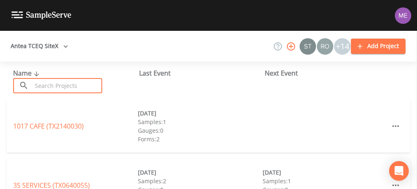
click at [57, 88] on input "text" at bounding box center [67, 85] width 70 height 15
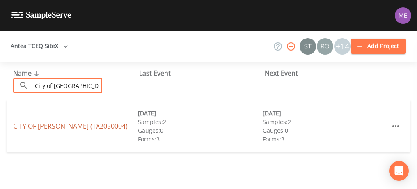
type input "City of odem"
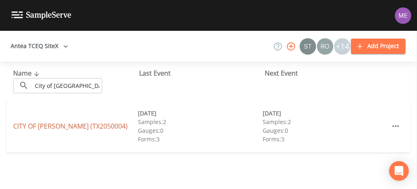
click at [63, 126] on link "CITY OF ODEM (TX2050004)" at bounding box center [70, 125] width 114 height 9
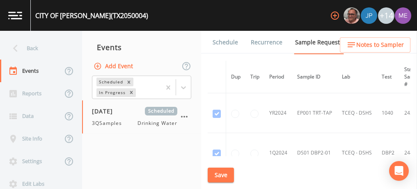
click at [215, 42] on link "Schedule" at bounding box center [225, 42] width 28 height 23
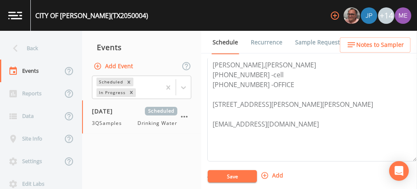
scroll to position [244, 0]
click at [292, 122] on textarea "JERRY,MISER 361-587-8934 -cell 361-368-2831 -OFFICE 514 VOSS AVE, ODEM 78370 jm…" at bounding box center [312, 109] width 210 height 104
click at [281, 82] on textarea "JERRY,MISER 361-587-8934 -cell 361-368-2831 -OFFICE 514 VOSS AVE, ODEM 78370" at bounding box center [312, 109] width 210 height 104
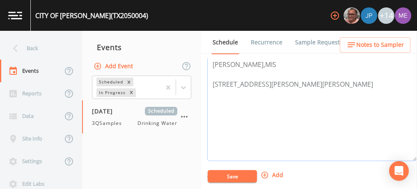
scroll to position [235, 0]
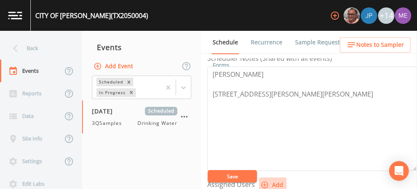
click at [263, 181] on icon "button" at bounding box center [264, 184] width 7 height 7
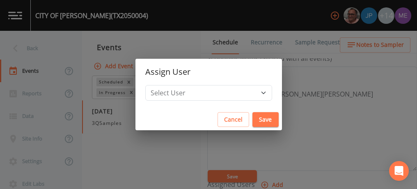
click at [299, 68] on div "Assign User Select User Mike Franklin Joshua gere Paul Lauren Saenz David Weber…" at bounding box center [208, 94] width 417 height 189
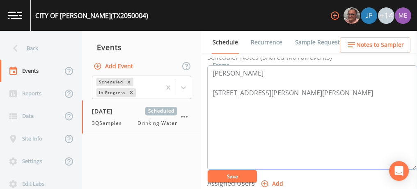
click at [286, 69] on textarea "joe sandovol 514 VOSS AVE, ODEM 78370" at bounding box center [312, 117] width 210 height 104
click at [211, 72] on textarea "joe sandovol 361-437-8147 514 VOSS AVE, ODEM 78370" at bounding box center [312, 117] width 210 height 104
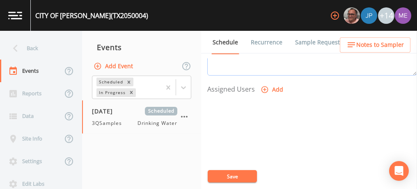
scroll to position [337, 0]
type textarea "joe sandovol 361-437-8147 514 VOSS AVE, ODEM 78370"
click at [263, 81] on icon "button" at bounding box center [264, 82] width 8 height 8
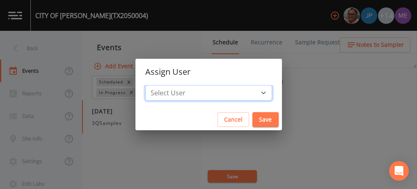
click at [250, 92] on select "Select User Mike Franklin Joshua gere Paul Lauren Saenz David Weber Zachary Eva…" at bounding box center [208, 93] width 127 height 16
select select "0c4ac92a-2052-4971-af99-d49bdd27a7b1"
click at [158, 85] on select "Select User Mike Franklin Joshua gere Paul Lauren Saenz David Weber Zachary Eva…" at bounding box center [208, 93] width 127 height 16
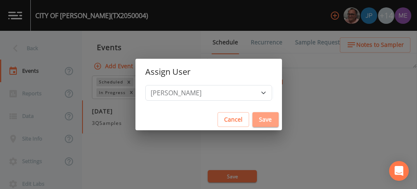
click at [256, 121] on button "Save" at bounding box center [265, 119] width 26 height 15
select select
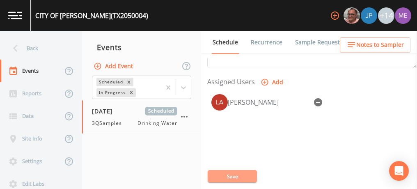
click at [232, 174] on button "Save" at bounding box center [232, 176] width 49 height 12
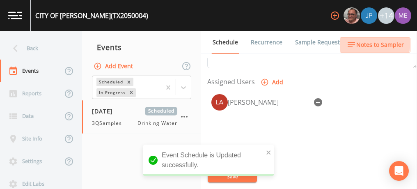
click at [366, 42] on span "Notes to Sampler" at bounding box center [380, 45] width 48 height 10
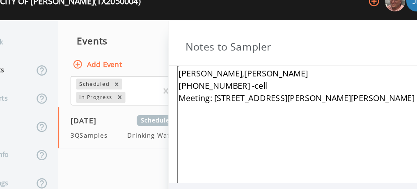
drag, startPoint x: 180, startPoint y: 73, endPoint x: 233, endPoint y: 82, distance: 54.6
click at [233, 82] on textarea "JERRY,MISER 361-587-8934 -cell Meeting: 514 VOSS AVE, ODEM 78370" at bounding box center [293, 166] width 233 height 199
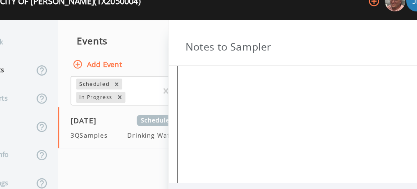
scroll to position [112, 0]
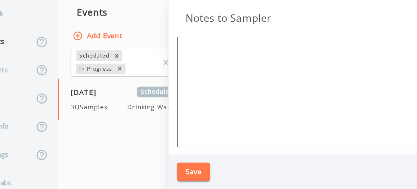
type textarea "Meeting: 514 VOSS AVE, ODEM 78370"
click at [194, 176] on button "Save" at bounding box center [190, 174] width 26 height 15
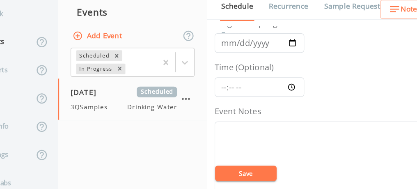
scroll to position [40, 0]
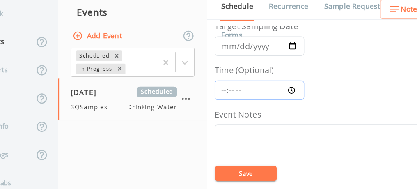
click at [216, 107] on input "Time (Optional)" at bounding box center [243, 110] width 72 height 16
type input "08:45"
click at [219, 146] on textarea "Event Notes" at bounding box center [312, 189] width 210 height 104
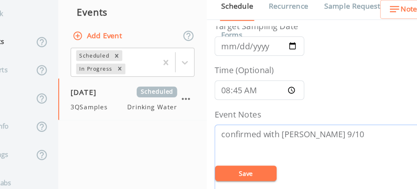
type textarea "confirmed with tony 9/10"
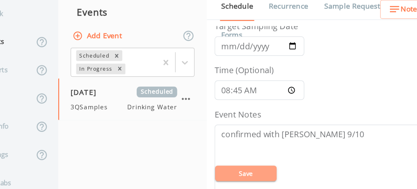
click at [230, 178] on button "Save" at bounding box center [232, 176] width 49 height 12
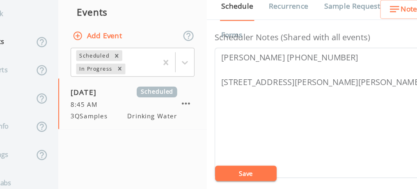
scroll to position [224, 0]
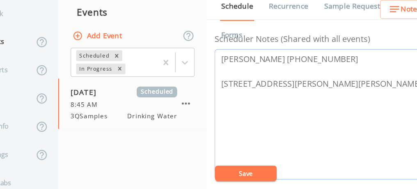
drag, startPoint x: 212, startPoint y: 81, endPoint x: 299, endPoint y: 79, distance: 87.0
click at [299, 79] on textarea "joe sandovol 361-437-8147 514 VOSS AVE, ODEM 78370" at bounding box center [312, 129] width 210 height 104
click at [356, 43] on icon "button" at bounding box center [351, 45] width 10 height 10
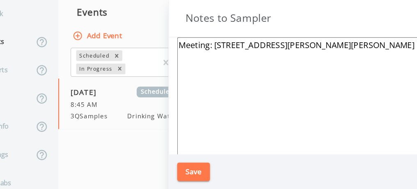
click at [191, 70] on textarea "Meeting: 514 VOSS AVE, ODEM 78370" at bounding box center [293, 166] width 233 height 199
paste textarea "joe sandovol 361-437-8147"
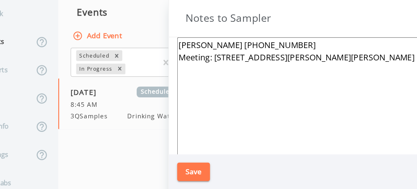
type textarea "joe sandovol 361-437-8147 Meeting: 514 VOSS AVE, ODEM 78370"
click at [199, 176] on button "Save" at bounding box center [190, 174] width 26 height 15
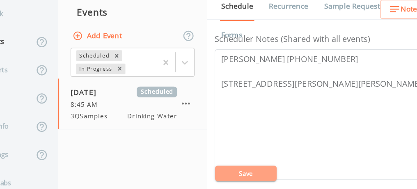
click at [220, 173] on button "Save" at bounding box center [232, 176] width 49 height 12
click at [232, 175] on button "Save" at bounding box center [232, 176] width 49 height 12
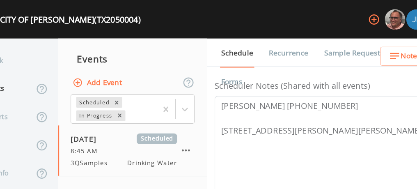
drag, startPoint x: 206, startPoint y: 78, endPoint x: 205, endPoint y: 92, distance: 14.0
click at [205, 92] on div "Schedule Recurrence Sample Requests COC Details Forms Event Name 3QSamples Targ…" at bounding box center [309, 110] width 216 height 158
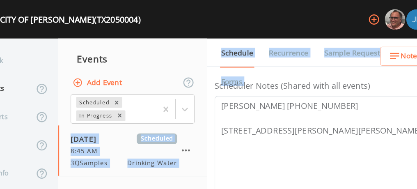
drag, startPoint x: 201, startPoint y: 150, endPoint x: 129, endPoint y: 151, distance: 71.4
click at [129, 151] on div "Back Events Reports Data Site Info Settings Edit Labs Help Mobile App Training …" at bounding box center [208, 110] width 417 height 158
click at [38, 42] on div "Back" at bounding box center [37, 48] width 74 height 23
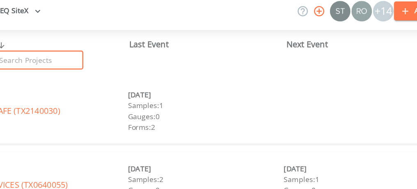
click at [61, 86] on input "text" at bounding box center [67, 85] width 70 height 15
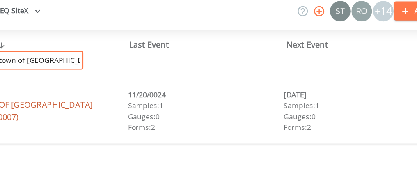
type input "town of bayside"
click at [69, 126] on link "TOWN OF BAYSIDE (TX1960007)" at bounding box center [61, 125] width 96 height 19
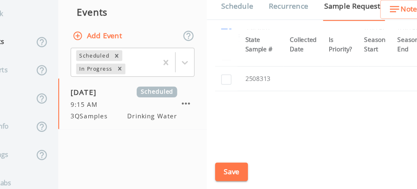
scroll to position [429, 183]
click at [219, 172] on button "Save" at bounding box center [221, 174] width 26 height 15
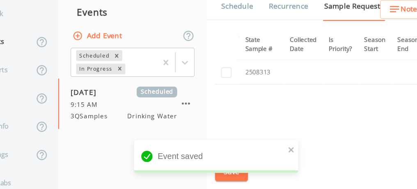
click at [220, 41] on link "Schedule" at bounding box center [225, 42] width 28 height 23
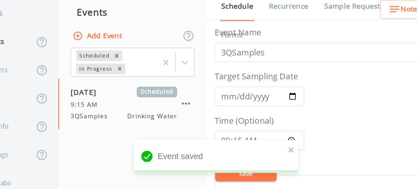
scroll to position [51, 0]
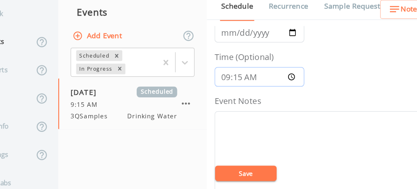
click at [214, 99] on input "09:15:00" at bounding box center [243, 99] width 72 height 16
type input "10:00"
click at [223, 129] on textarea "Event Notes" at bounding box center [312, 178] width 210 height 104
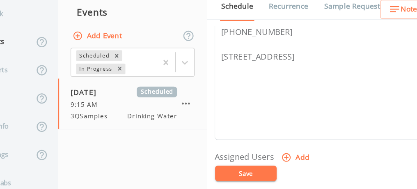
scroll to position [257, 0]
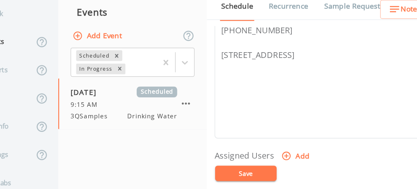
type textarea "confirmed with mike 9/10"
click at [265, 160] on icon "button" at bounding box center [264, 162] width 8 height 8
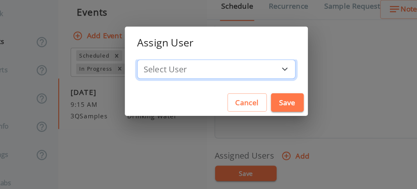
click at [251, 90] on select "Select User Mike Franklin Joshua gere Paul Lauren Saenz David Weber Zachary Eva…" at bounding box center [208, 93] width 127 height 16
select select "0c4ac92a-2052-4971-af99-d49bdd27a7b1"
click at [158, 85] on select "Select User Mike Franklin Joshua gere Paul Lauren Saenz David Weber Zachary Eva…" at bounding box center [208, 93] width 127 height 16
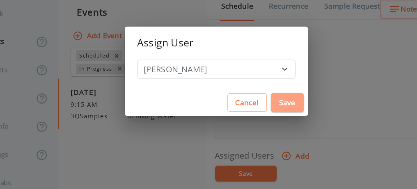
click at [252, 114] on button "Save" at bounding box center [265, 119] width 26 height 15
select select
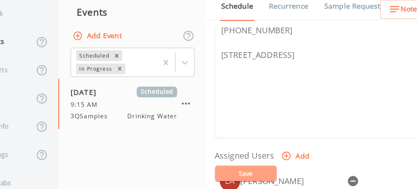
click at [241, 172] on button "Save" at bounding box center [232, 176] width 49 height 12
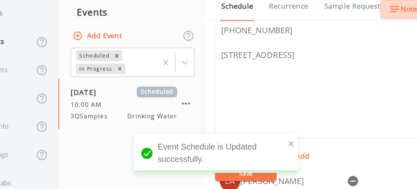
click at [358, 42] on span "Notes to Sampler" at bounding box center [380, 45] width 48 height 10
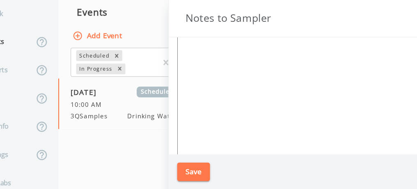
scroll to position [112, 0]
click at [190, 173] on button "Save" at bounding box center [190, 174] width 26 height 15
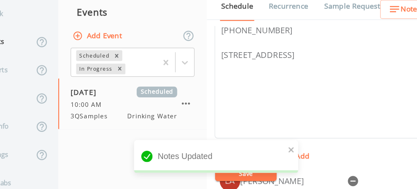
click at [219, 178] on div "Notes Updated" at bounding box center [208, 165] width 131 height 33
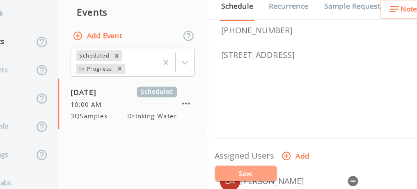
click at [219, 178] on button "Save" at bounding box center [232, 176] width 49 height 12
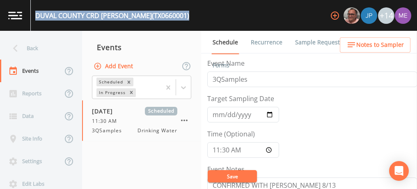
scroll to position [265, 0]
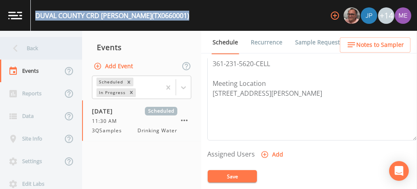
click at [35, 50] on div "Back" at bounding box center [37, 48] width 74 height 23
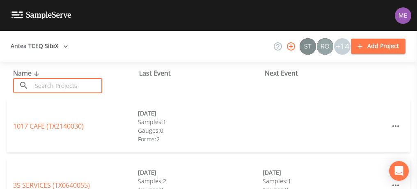
click at [49, 82] on input "text" at bounding box center [67, 85] width 70 height 15
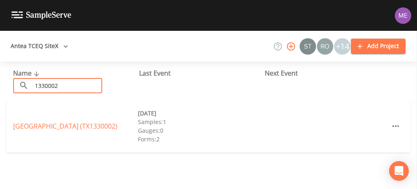
type input "1330002"
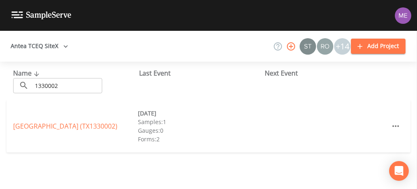
click at [78, 126] on div "SCENIC VALLEY MOBILE HOME PARK (TX1330002)" at bounding box center [75, 126] width 125 height 10
click at [80, 123] on link "SCENIC VALLEY MOBILE HOME PARK (TX1330002)" at bounding box center [65, 125] width 104 height 9
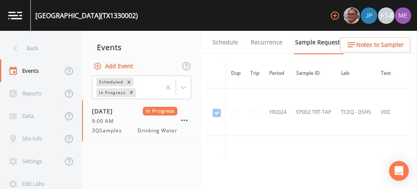
scroll to position [233, 0]
click at [230, 44] on link "Schedule" at bounding box center [225, 42] width 28 height 23
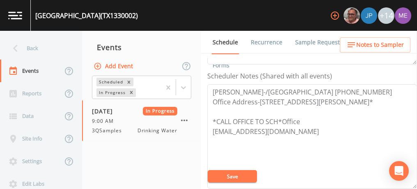
scroll to position [217, 0]
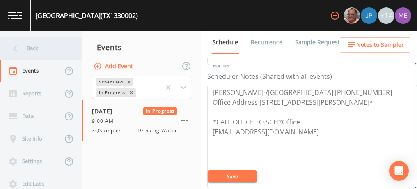
click at [35, 47] on div "Back" at bounding box center [37, 48] width 74 height 23
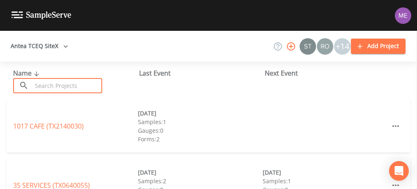
click at [61, 84] on input "text" at bounding box center [67, 85] width 70 height 15
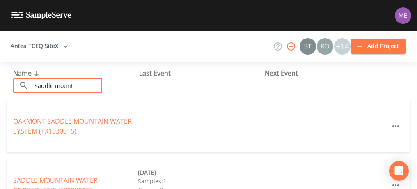
scroll to position [29, 0]
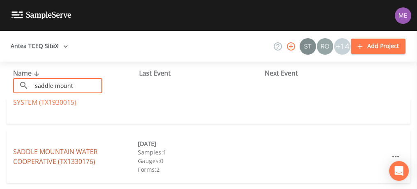
type input "saddle mount"
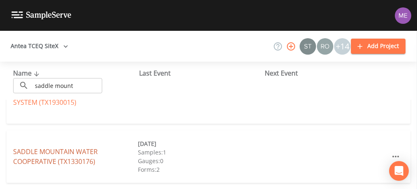
click at [76, 151] on link "SADDLE MOUNTAIN WATER COOPERATIVE (TX1330176)" at bounding box center [55, 156] width 84 height 19
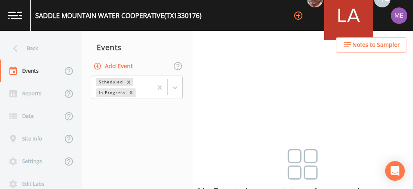
click at [120, 64] on button "Add Event" at bounding box center [114, 66] width 44 height 15
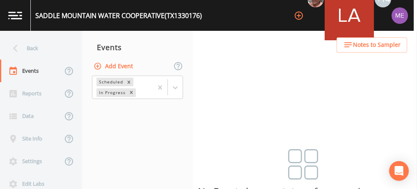
type input "3QSamples"
type input "[DATE]"
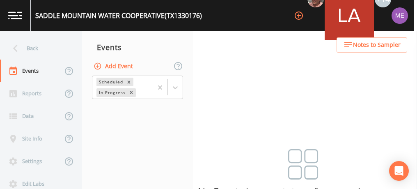
type input "09:00"
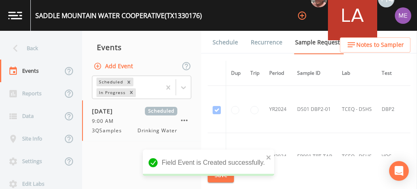
click at [230, 39] on link "Schedule" at bounding box center [225, 42] width 28 height 23
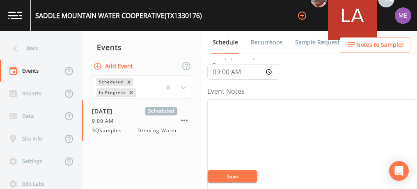
scroll to position [83, 0]
click at [323, 45] on link "Sample Requests" at bounding box center [319, 42] width 50 height 23
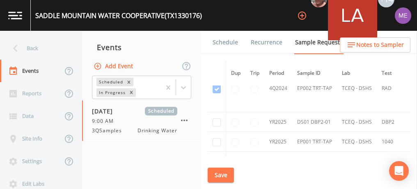
scroll to position [1106, 0]
click at [217, 119] on input "checkbox" at bounding box center [216, 122] width 8 height 8
checkbox input "true"
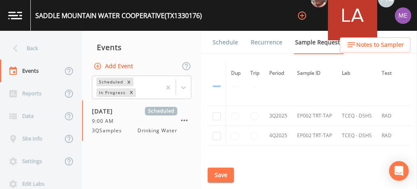
scroll to position [1427, 0]
click at [219, 111] on input "checkbox" at bounding box center [216, 115] width 8 height 8
checkbox input "true"
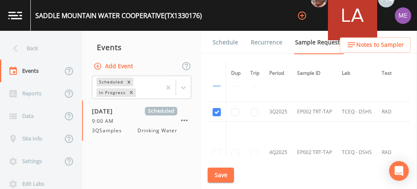
click at [223, 172] on button "Save" at bounding box center [221, 174] width 26 height 15
click at [226, 42] on link "Schedule" at bounding box center [225, 42] width 28 height 23
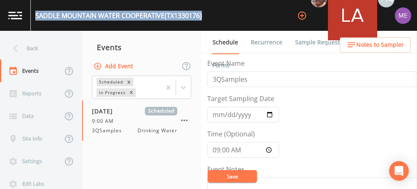
drag, startPoint x: 36, startPoint y: 16, endPoint x: 205, endPoint y: 17, distance: 168.6
click at [205, 17] on div "SADDLE MOUNTAIN WATER COOPERATIVE (TX1330176) +14" at bounding box center [208, 15] width 417 height 31
copy div "SADDLE MOUNTAIN WATER COOPERATIVE (TX1330176)"
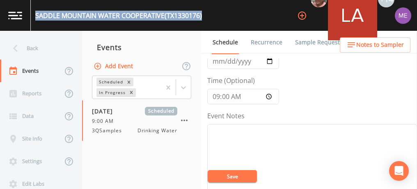
scroll to position [98, 0]
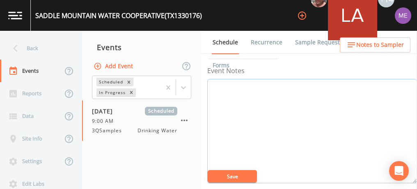
click at [319, 107] on textarea "Event Notes" at bounding box center [312, 131] width 210 height 104
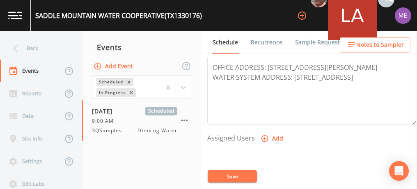
scroll to position [291, 0]
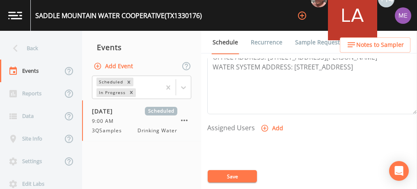
type textarea "confirmed with barbara 9/10"
click at [265, 124] on icon "button" at bounding box center [264, 128] width 8 height 8
select select "225c097a-c911-40d8-a014-18dc510324da"
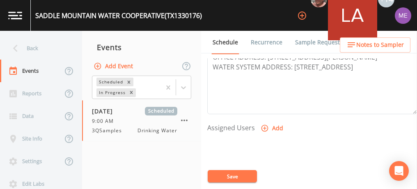
select select
click at [249, 173] on button "Save" at bounding box center [232, 176] width 49 height 12
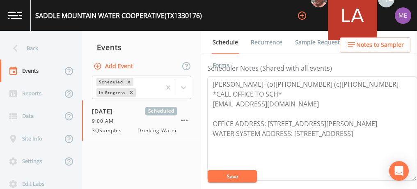
scroll to position [224, 0]
click at [386, 46] on span "Notes to Sampler" at bounding box center [380, 45] width 48 height 10
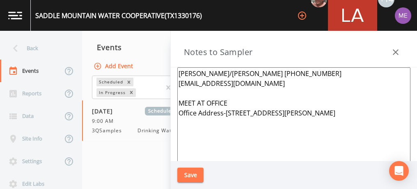
click at [197, 75] on textarea "Greg Howard/Barbara 830-257-4107 office@kerrcountrypump.com MEET AT OFFICE Offi…" at bounding box center [293, 166] width 233 height 199
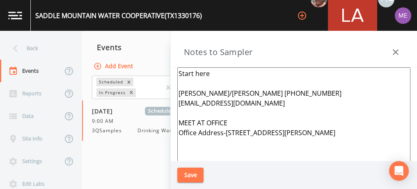
type textarea "Start here Greg Howard/Barbara 830-257-4107 office@kerrcountrypump.com MEET AT …"
click at [194, 180] on button "Save" at bounding box center [190, 174] width 26 height 15
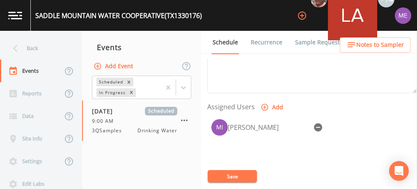
scroll to position [313, 0]
click at [233, 173] on button "Save" at bounding box center [232, 176] width 49 height 12
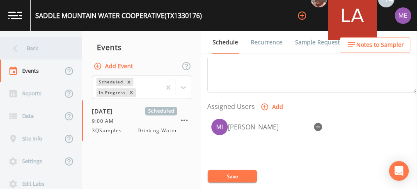
click at [33, 48] on div "Back" at bounding box center [37, 48] width 74 height 23
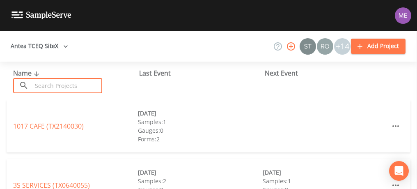
click at [54, 89] on input "text" at bounding box center [67, 85] width 70 height 15
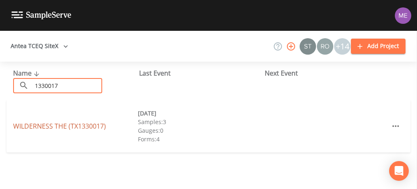
type input "1330017"
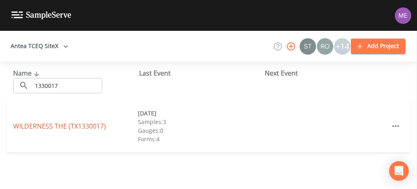
click at [64, 122] on link "WILDERNESS THE (TX1330017)" at bounding box center [59, 125] width 93 height 9
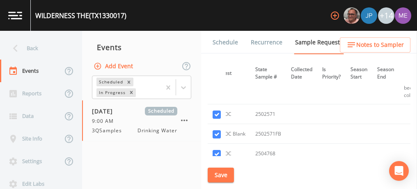
scroll to position [783, 159]
click at [218, 111] on input "checkbox" at bounding box center [216, 115] width 8 height 8
checkbox input "false"
click at [216, 130] on input "checkbox" at bounding box center [216, 134] width 8 height 8
checkbox input "false"
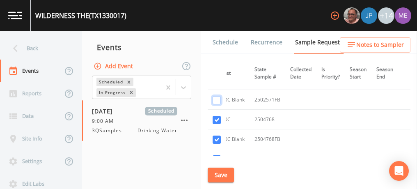
scroll to position [829, 160]
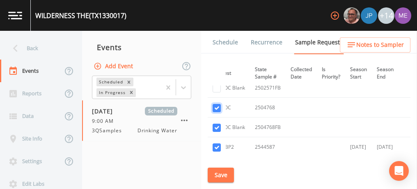
click at [215, 105] on input "checkbox" at bounding box center [216, 108] width 8 height 8
checkbox input "false"
click at [217, 123] on input "checkbox" at bounding box center [216, 127] width 8 height 8
checkbox input "false"
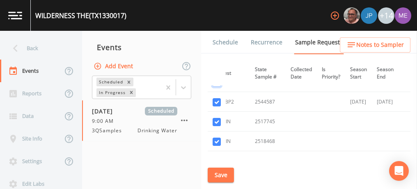
scroll to position [887, 160]
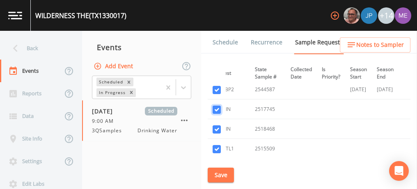
click at [217, 108] on input "checkbox" at bounding box center [216, 109] width 8 height 8
checkbox input "false"
click at [217, 125] on input "checkbox" at bounding box center [216, 129] width 8 height 8
checkbox input "false"
click at [217, 145] on input "checkbox" at bounding box center [216, 149] width 8 height 8
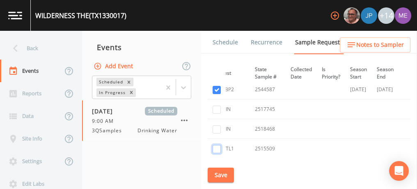
checkbox input "false"
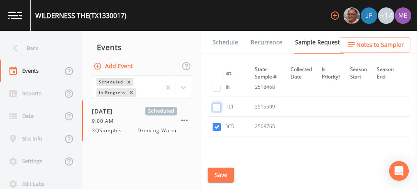
scroll to position [937, 160]
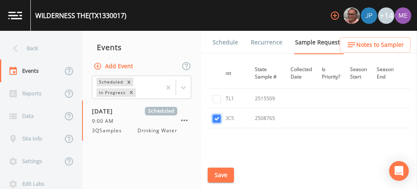
click at [216, 115] on input "checkbox" at bounding box center [216, 118] width 8 height 8
checkbox input "false"
click at [217, 175] on button "Save" at bounding box center [221, 174] width 26 height 15
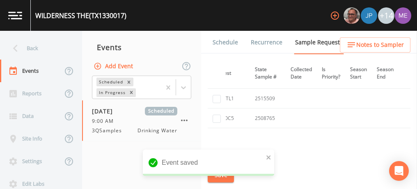
click at [233, 42] on link "Schedule" at bounding box center [225, 42] width 28 height 23
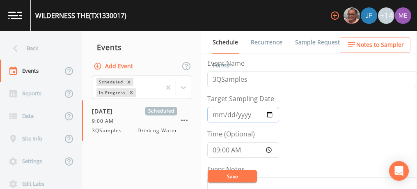
click at [218, 113] on input "2025-07-09" at bounding box center [243, 115] width 72 height 16
type input "[DATE]"
click at [219, 151] on input "09:00:00" at bounding box center [243, 150] width 72 height 16
type input "10:15"
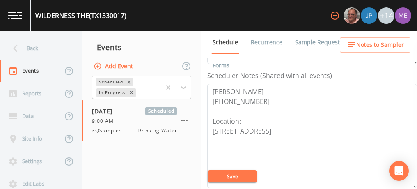
scroll to position [218, 0]
drag, startPoint x: 211, startPoint y: 88, endPoint x: 332, endPoint y: 126, distance: 126.6
click at [332, 126] on textarea "Brenda Gunnick 210-831-3417 Location: 220 Altenheim Rd E, Comfort 78013" at bounding box center [312, 135] width 210 height 104
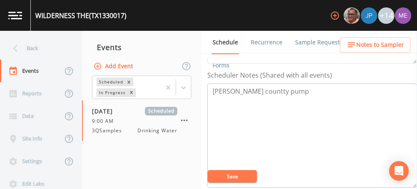
type textarea "Kerr countty pump"
click at [252, 177] on button "Save" at bounding box center [232, 176] width 49 height 12
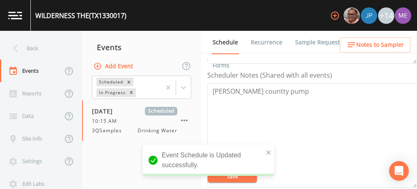
click at [371, 43] on span "Notes to Sampler" at bounding box center [380, 45] width 48 height 10
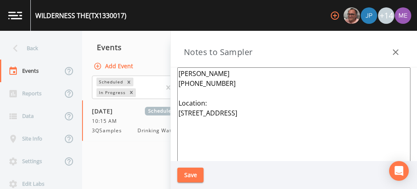
click at [222, 87] on textarea "Brenda Gunnick 210-831-3417 Location: 220 Altenheim Rd E, Comfort 78013" at bounding box center [293, 166] width 233 height 199
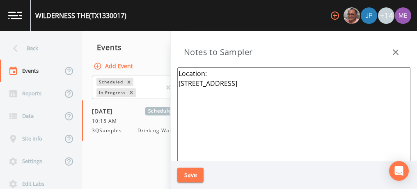
type textarea "Location: 220 Altenheim Rd E, Comfort 78013"
click at [191, 176] on button "Save" at bounding box center [190, 174] width 26 height 15
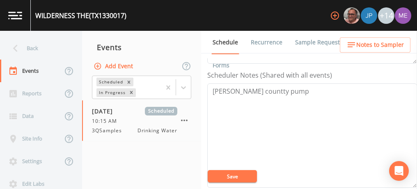
click at [246, 174] on button "Save" at bounding box center [232, 176] width 49 height 12
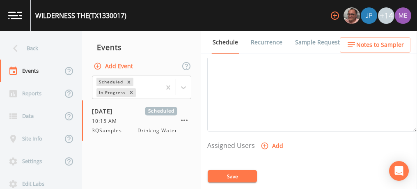
scroll to position [274, 0]
click at [265, 142] on icon "button" at bounding box center [264, 145] width 8 height 8
select select "225c097a-c911-40d8-a014-18dc510324da"
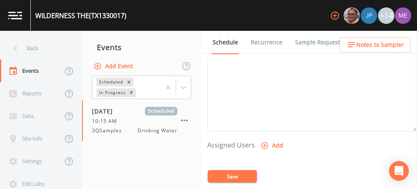
select select
click at [234, 178] on button "Save" at bounding box center [232, 176] width 49 height 12
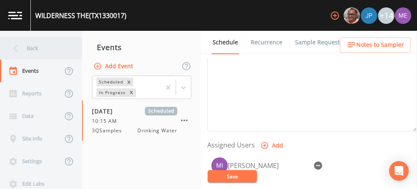
click at [38, 46] on div "Back" at bounding box center [37, 48] width 74 height 23
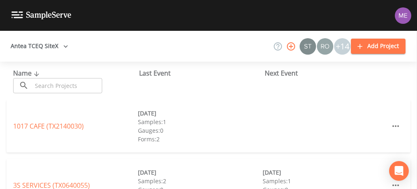
click at [60, 84] on input "text" at bounding box center [67, 85] width 70 height 15
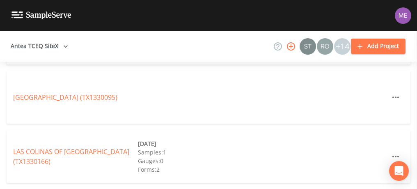
scroll to position [109, 0]
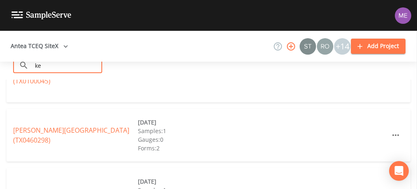
type input "k"
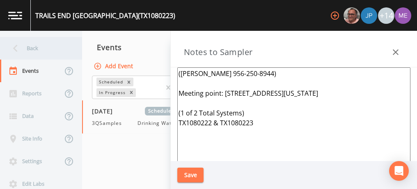
scroll to position [243, 0]
click at [33, 46] on div "Back" at bounding box center [37, 48] width 74 height 23
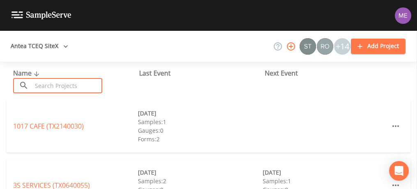
click at [69, 82] on input "text" at bounding box center [67, 85] width 70 height 15
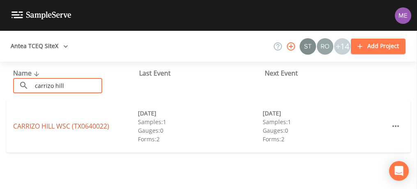
type input "carrizo hill"
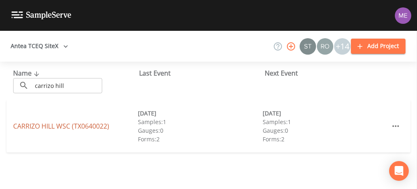
click at [72, 127] on link "CARRIZO HILL WSC (TX0640022)" at bounding box center [61, 125] width 96 height 9
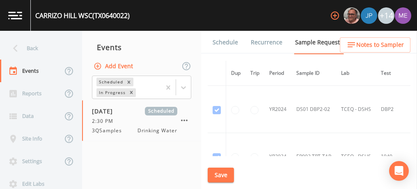
scroll to position [25, 0]
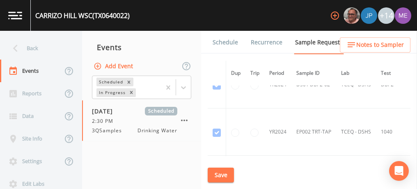
click at [222, 42] on link "Schedule" at bounding box center [225, 42] width 28 height 23
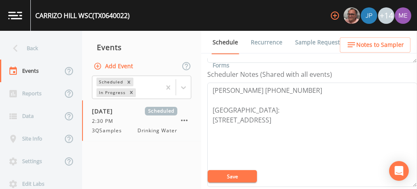
scroll to position [219, 0]
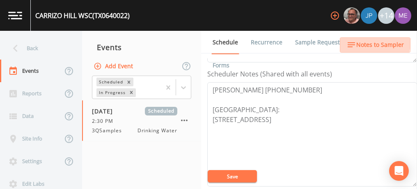
click at [365, 42] on span "Notes to Sampler" at bounding box center [380, 45] width 48 height 10
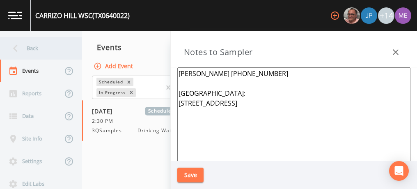
click at [42, 49] on div "Back" at bounding box center [37, 48] width 74 height 23
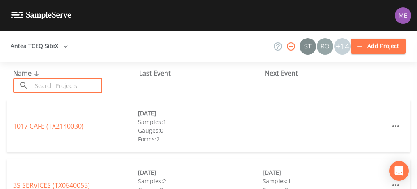
click at [53, 83] on input "text" at bounding box center [67, 85] width 70 height 15
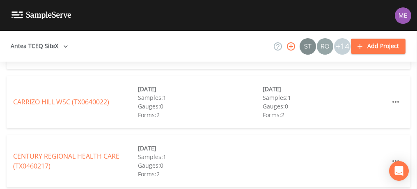
scroll to position [206, 0]
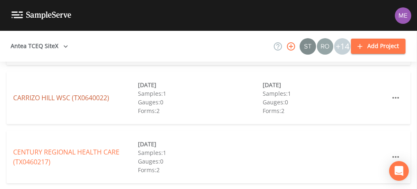
type input "car"
click at [62, 98] on link "CARRIZO HILL WSC (TX0640022)" at bounding box center [61, 97] width 96 height 9
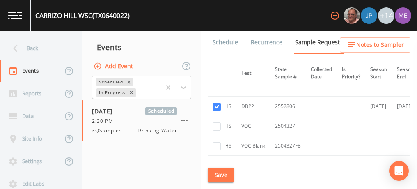
scroll to position [461, 140]
